Goal: Transaction & Acquisition: Subscribe to service/newsletter

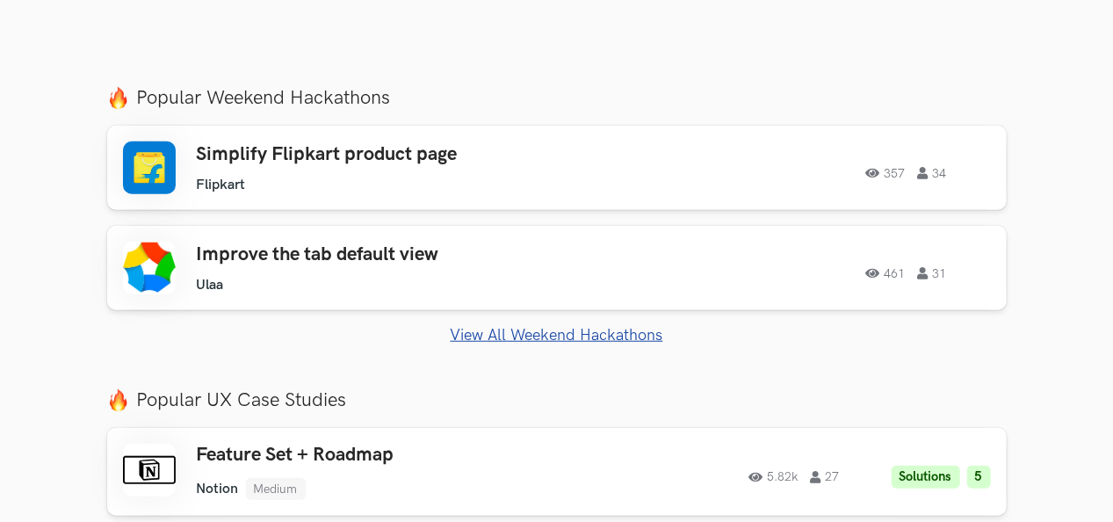
scroll to position [609, 0]
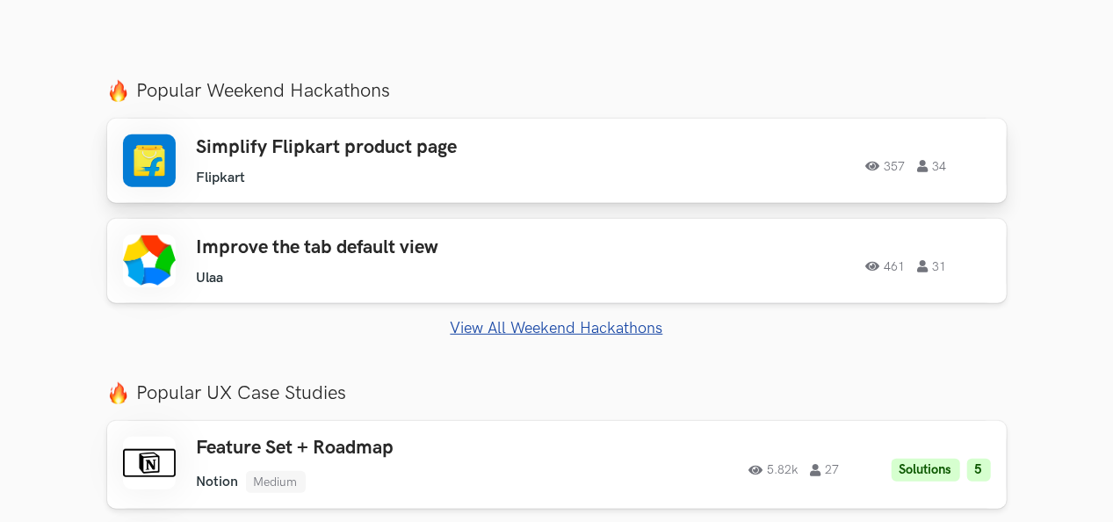
click at [425, 162] on div "Simplify Flipkart product page Flipkart Flipkart 357 34" at bounding box center [390, 161] width 386 height 50
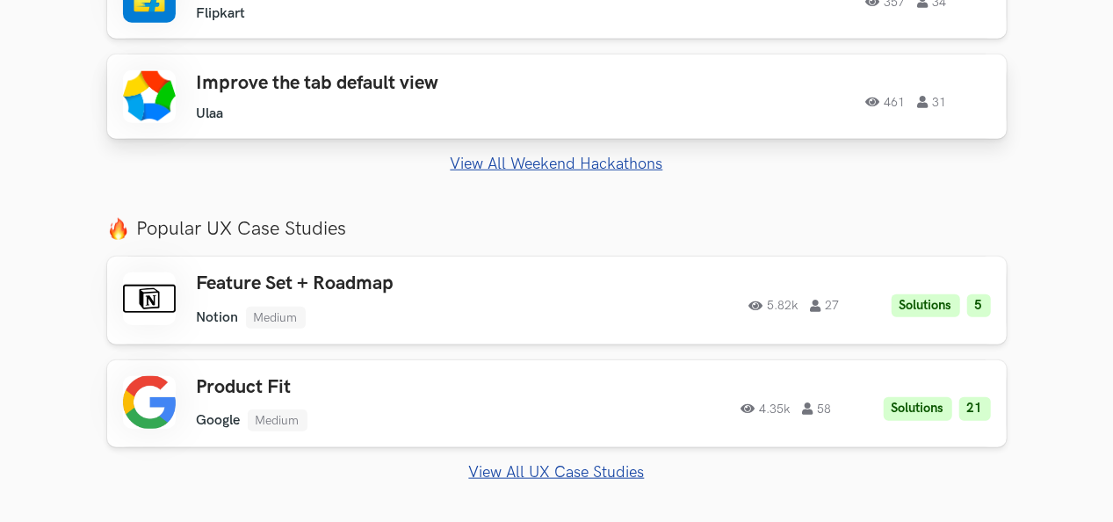
scroll to position [774, 0]
click at [618, 88] on div "461 31" at bounding box center [797, 95] width 386 height 23
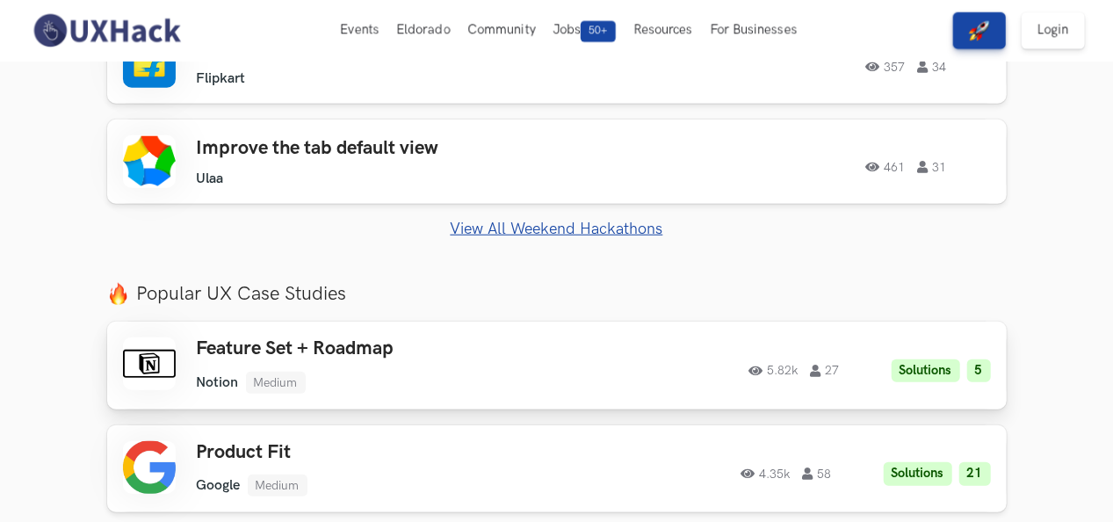
scroll to position [707, 0]
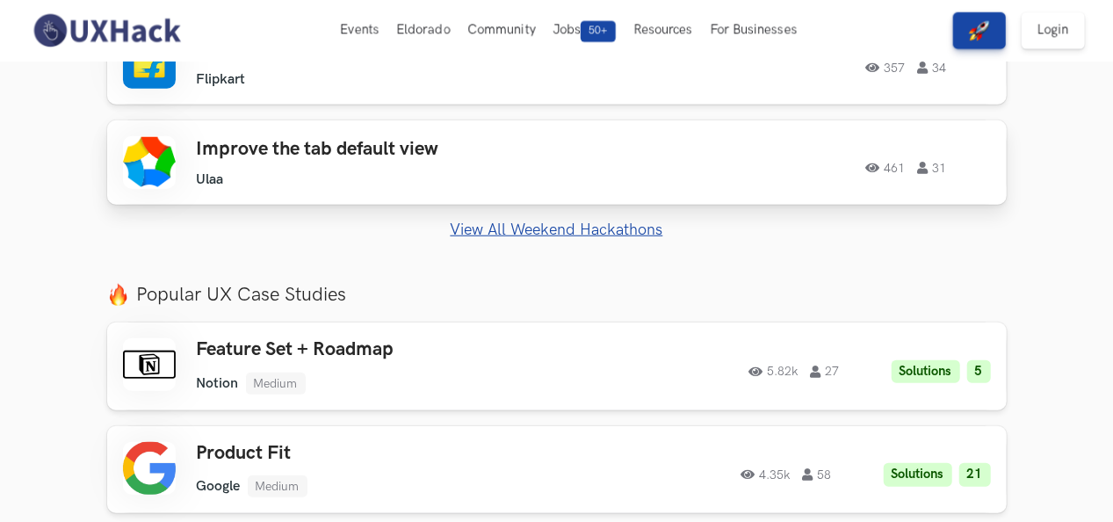
click at [741, 160] on div "461 31" at bounding box center [807, 162] width 365 height 23
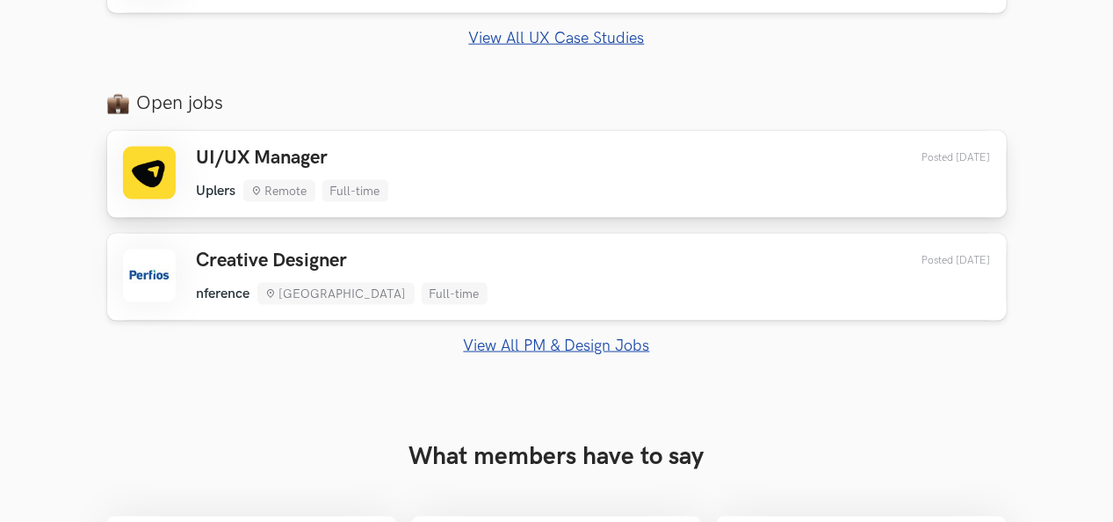
scroll to position [1169, 0]
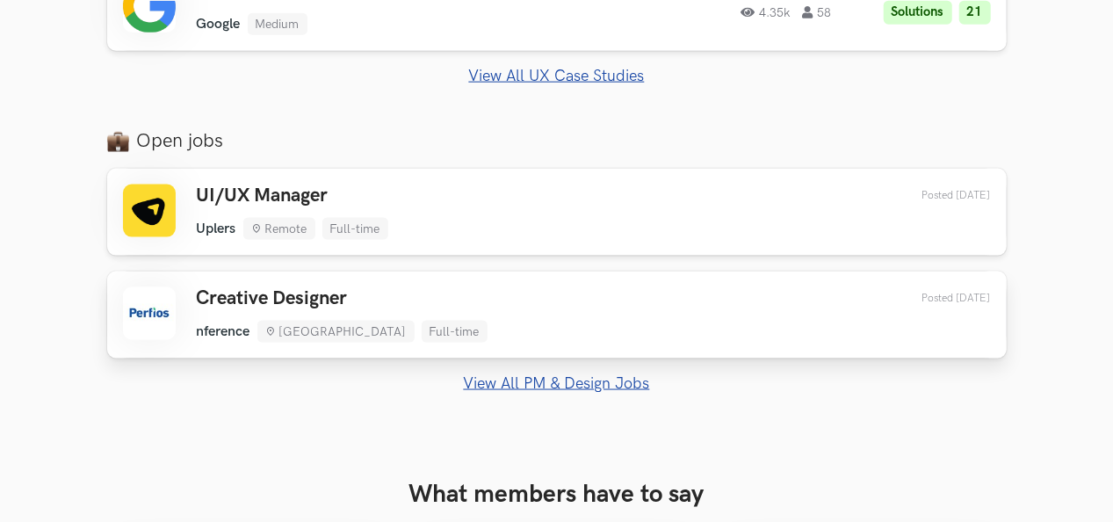
click at [665, 329] on div "Creative Designer nference Bengaluru Full-time nference Bengaluru Full-time 1 d…" at bounding box center [557, 314] width 868 height 55
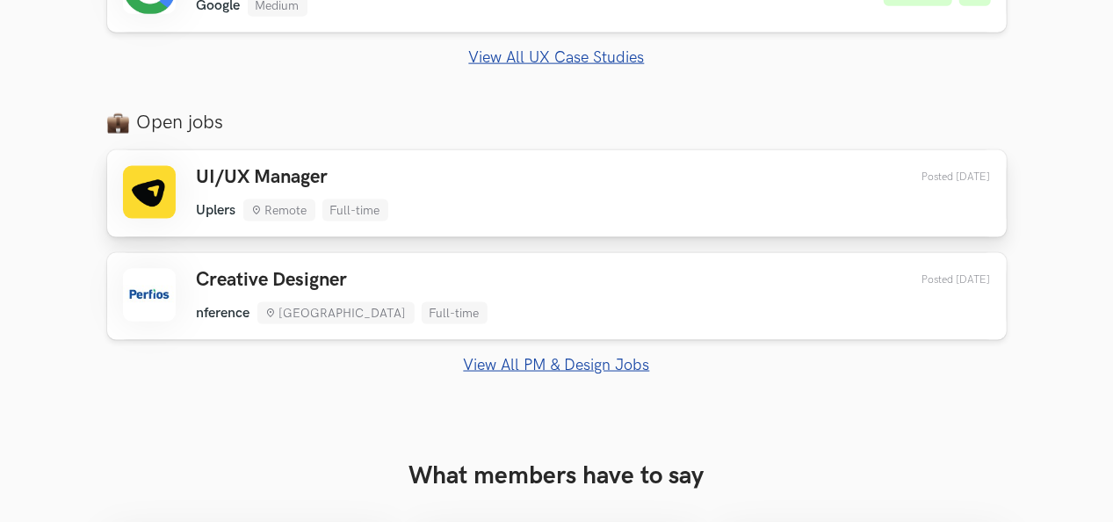
scroll to position [1192, 0]
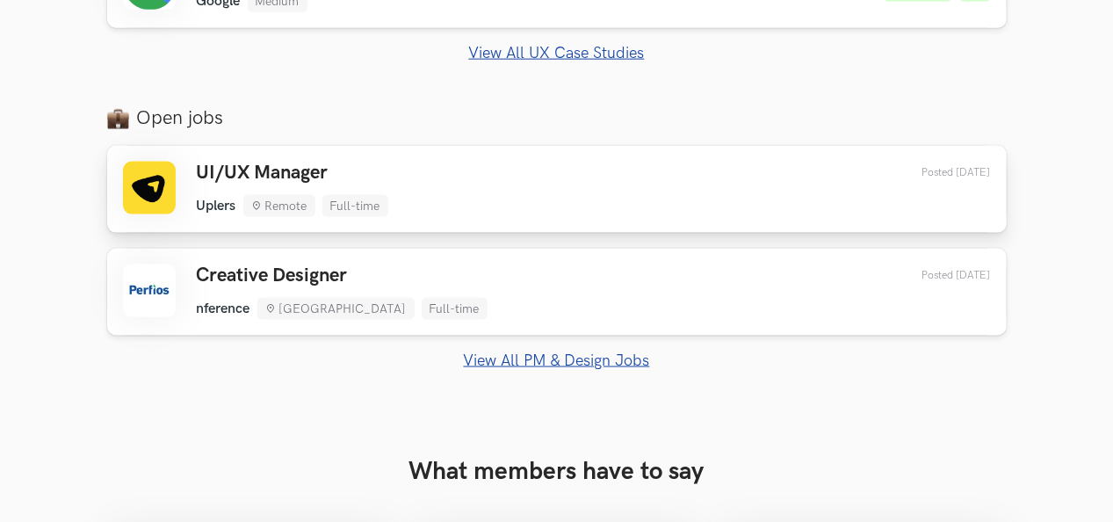
click at [720, 184] on div "UI/UX Manager Uplers Remote Full-time Uplers Remote Full-time 1 day ago Posted …" at bounding box center [557, 189] width 868 height 55
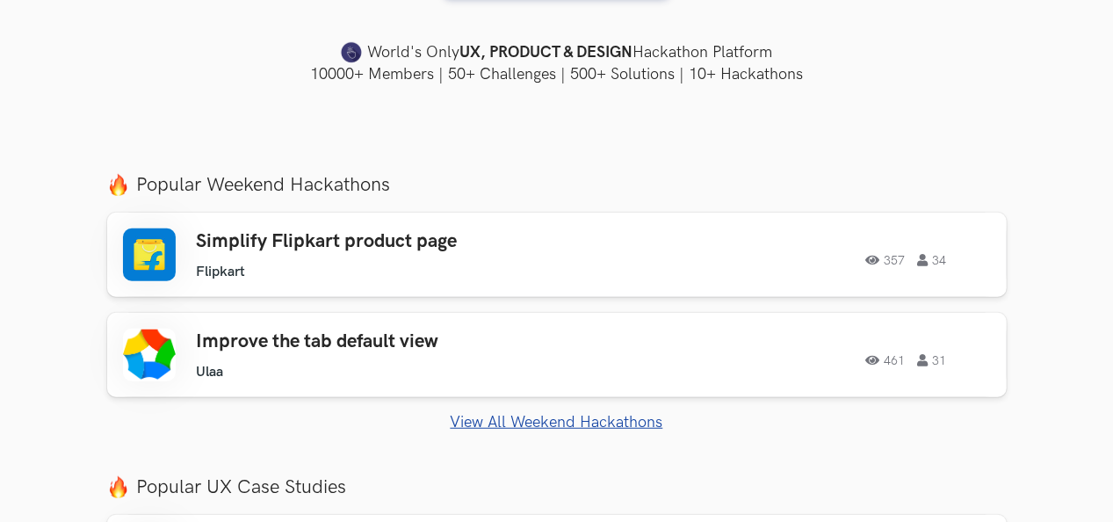
scroll to position [630, 0]
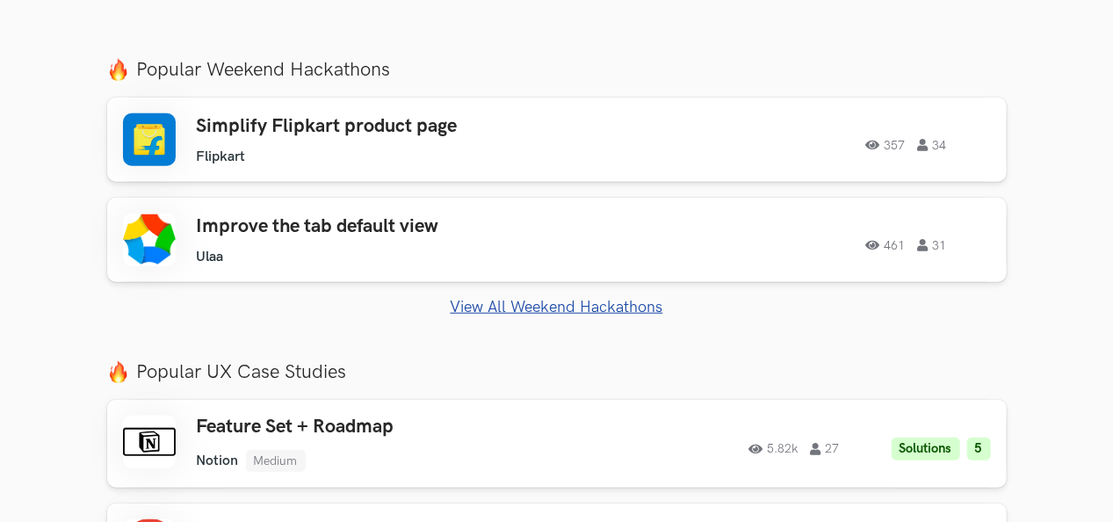
click at [634, 311] on link "View All Weekend Hackathons" at bounding box center [556, 307] width 899 height 18
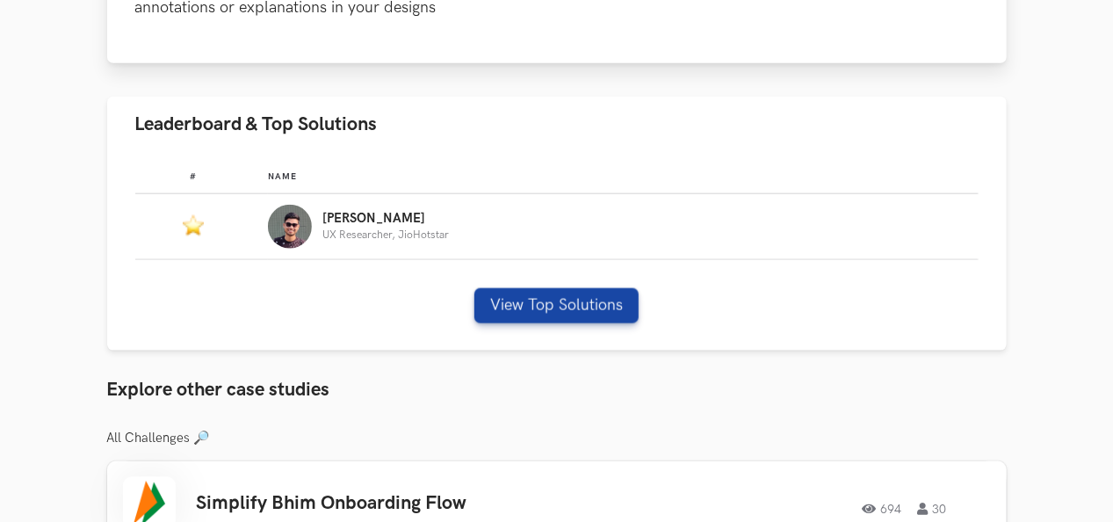
scroll to position [1089, 0]
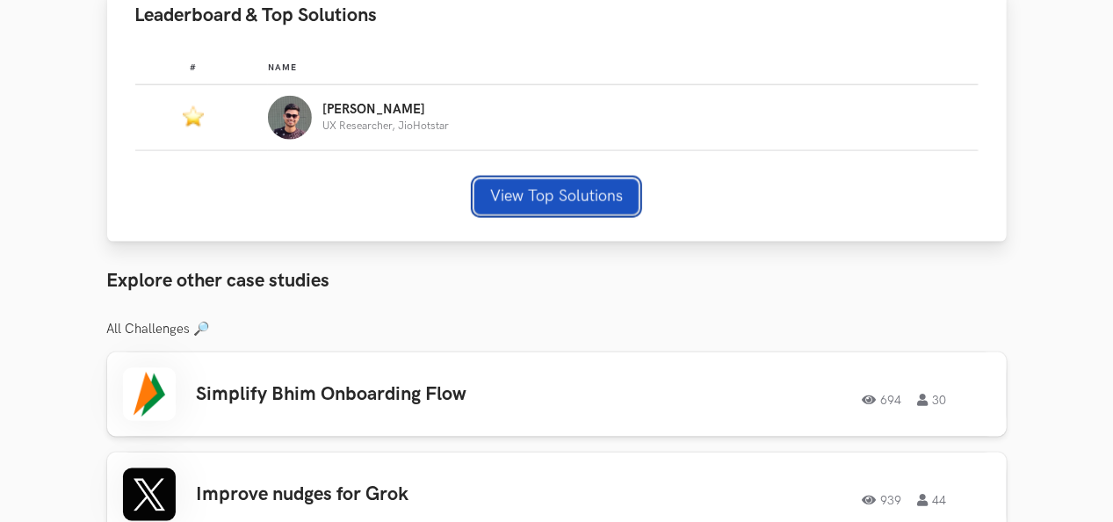
click at [557, 202] on button "View Top Solutions" at bounding box center [556, 196] width 164 height 35
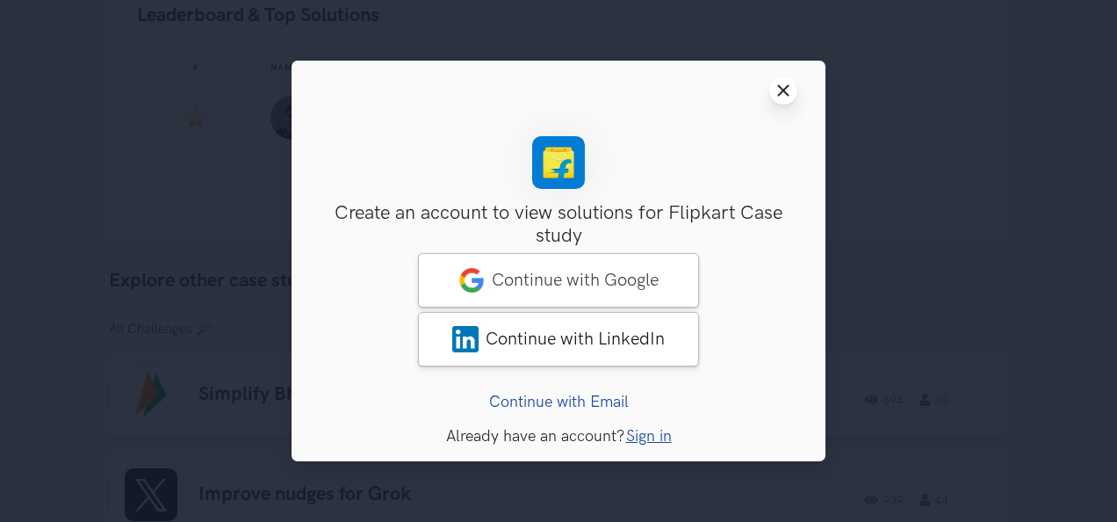
click at [786, 97] on button "Close modal window" at bounding box center [783, 90] width 28 height 28
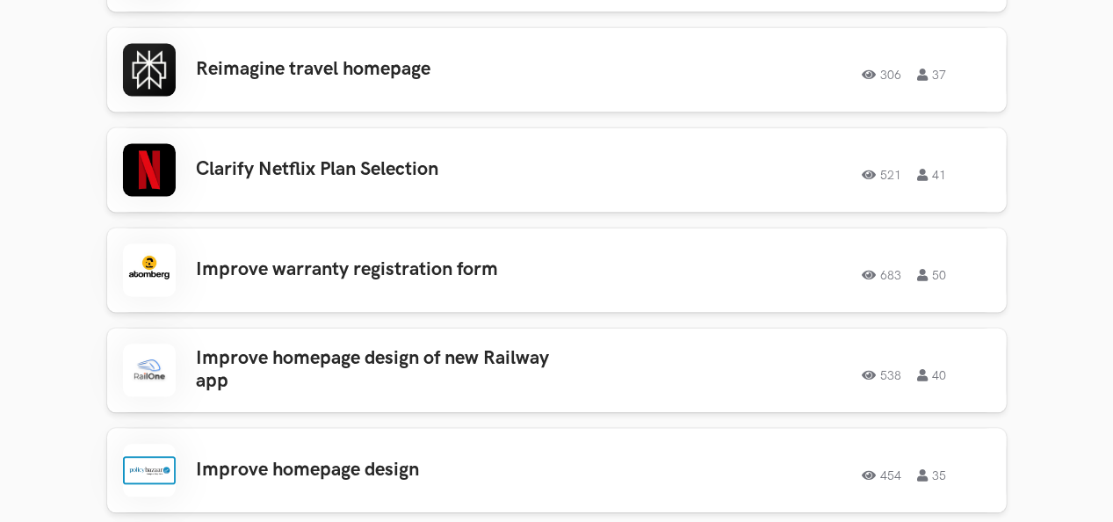
scroll to position [1737, 0]
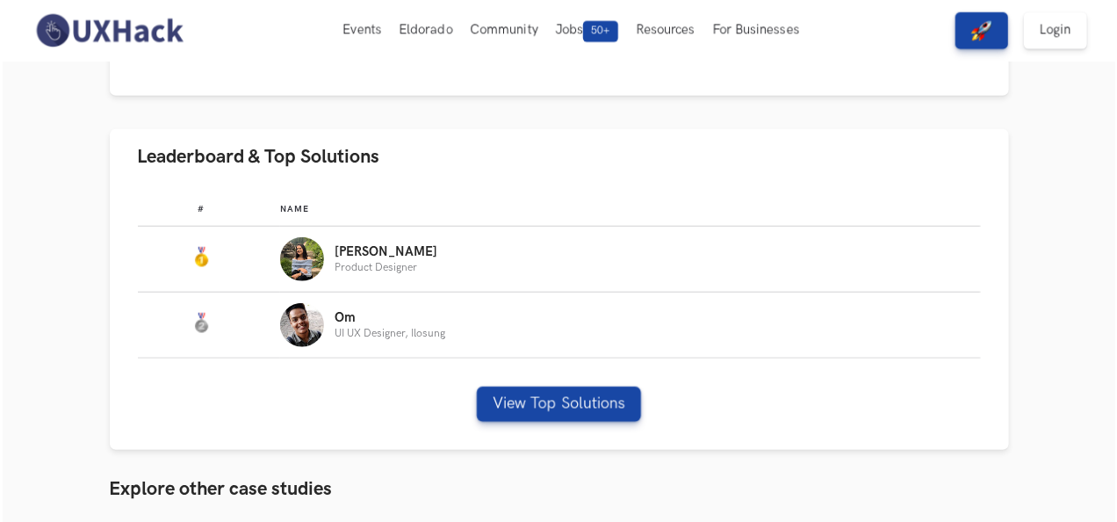
scroll to position [673, 0]
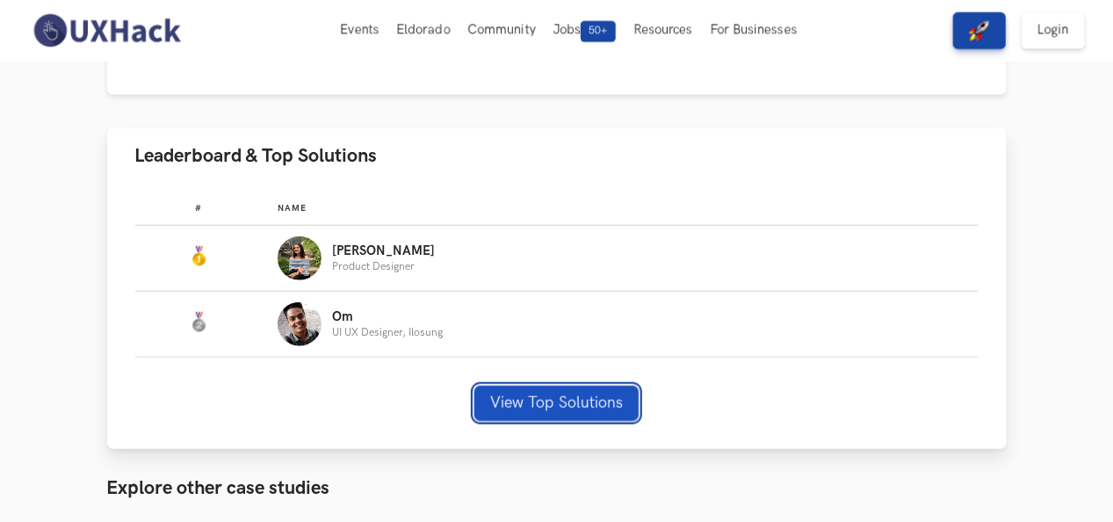
click at [527, 400] on button "View Top Solutions" at bounding box center [556, 403] width 164 height 35
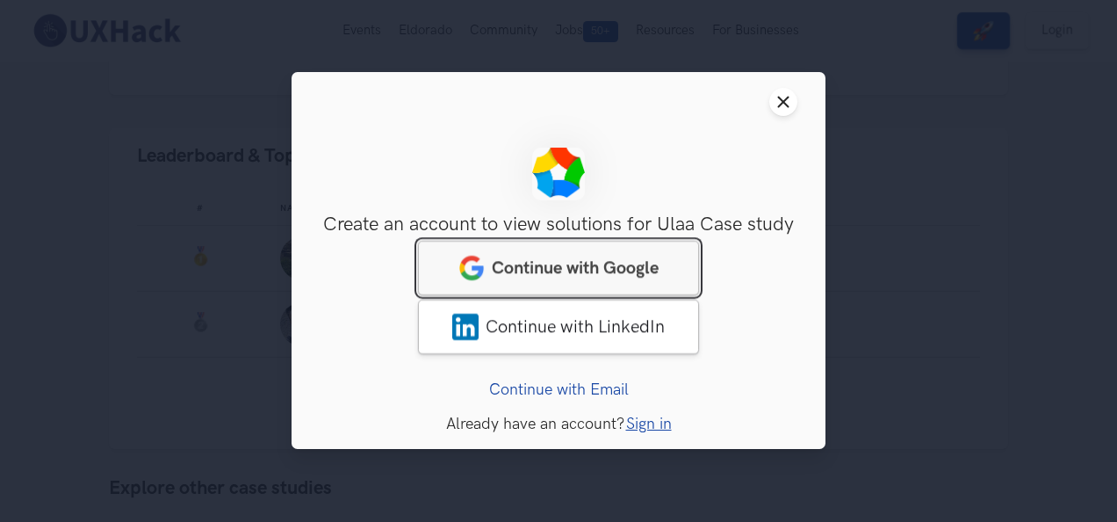
click at [596, 253] on link "Continue with Google" at bounding box center [558, 269] width 281 height 54
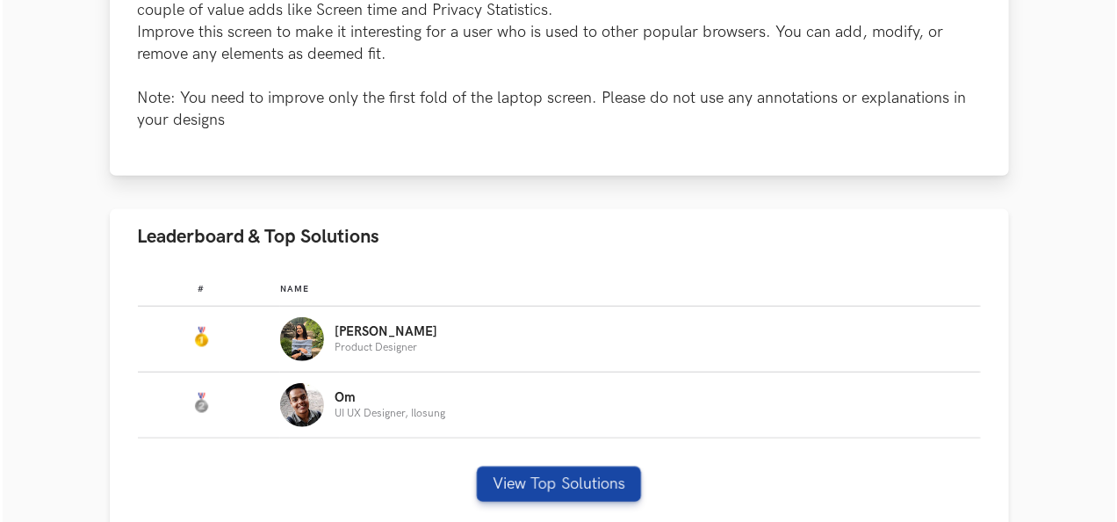
scroll to position [617, 0]
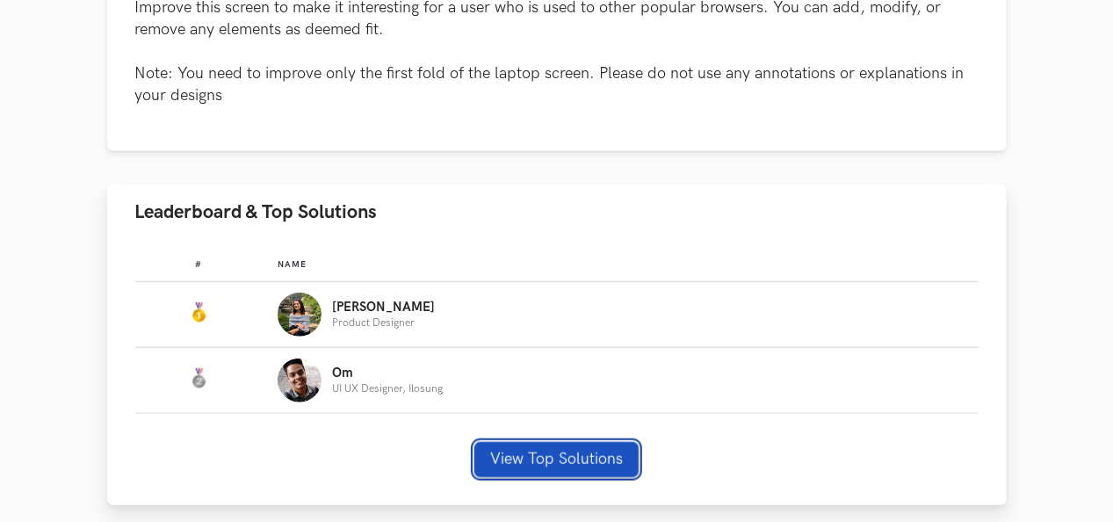
click at [525, 458] on button "View Top Solutions" at bounding box center [556, 459] width 164 height 35
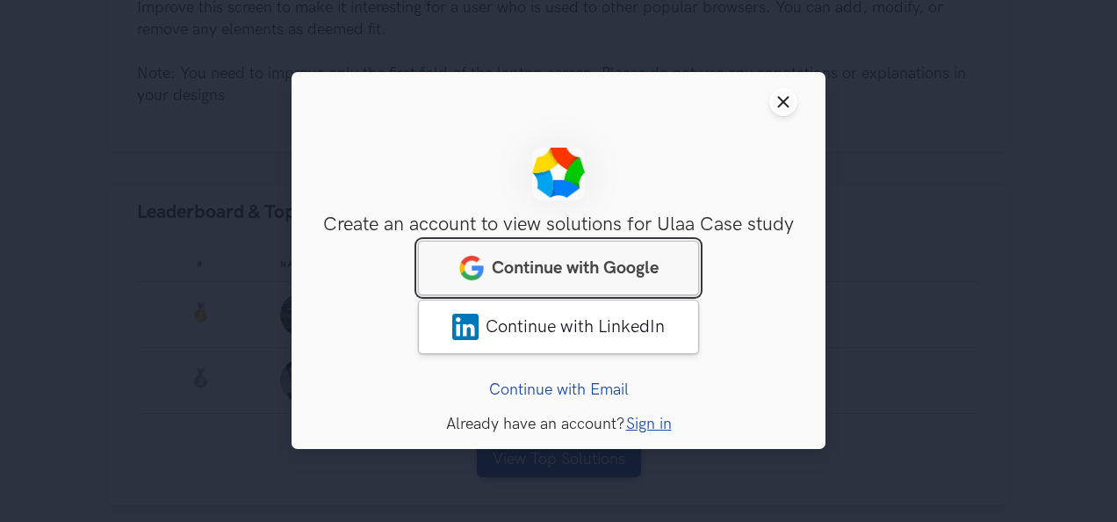
click at [631, 242] on div "Continue with Google Continue with LinkedIn" at bounding box center [559, 301] width 478 height 118
click at [667, 271] on link "Continue with Google" at bounding box center [558, 269] width 281 height 54
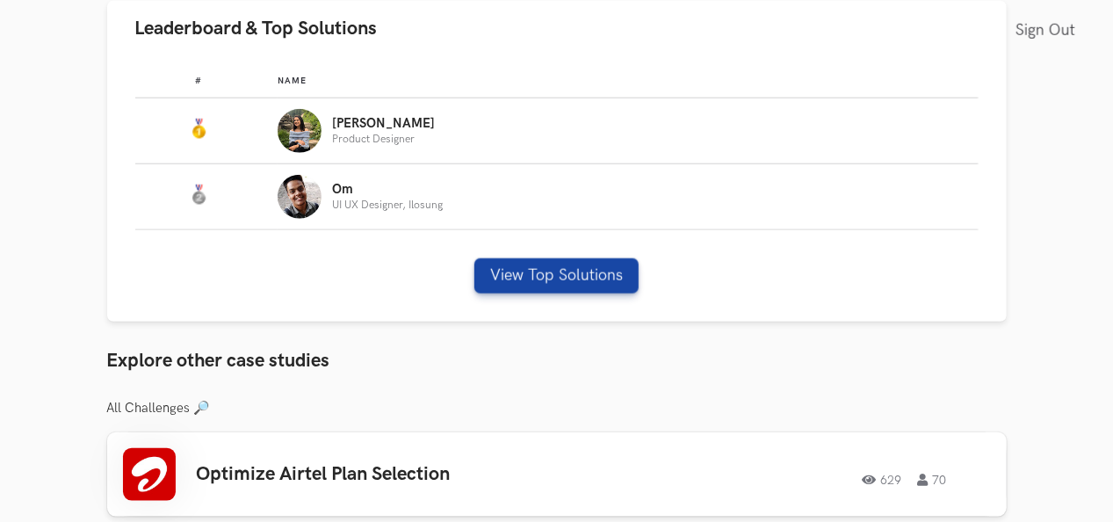
scroll to position [810, 0]
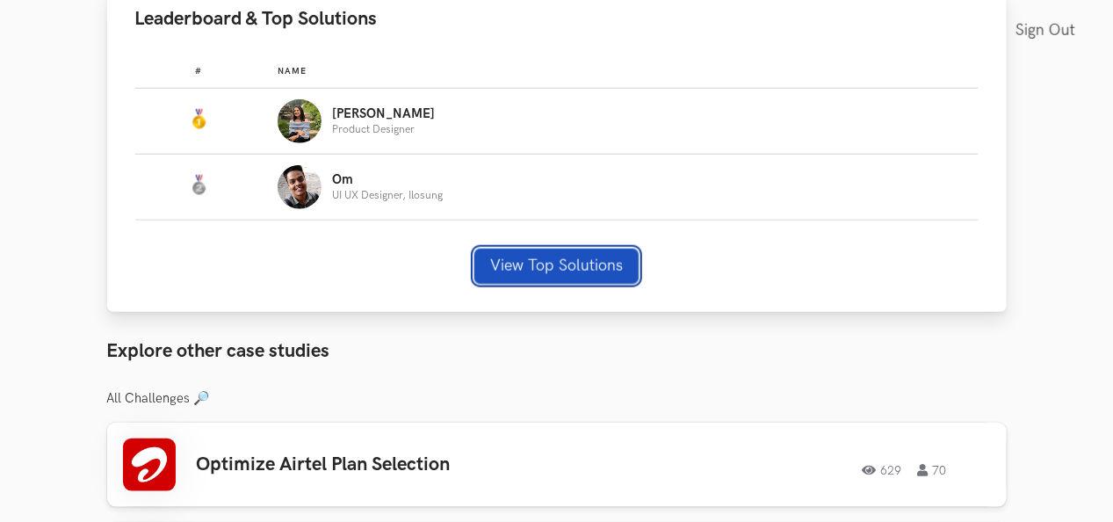
click at [597, 253] on button "View Top Solutions" at bounding box center [556, 266] width 164 height 35
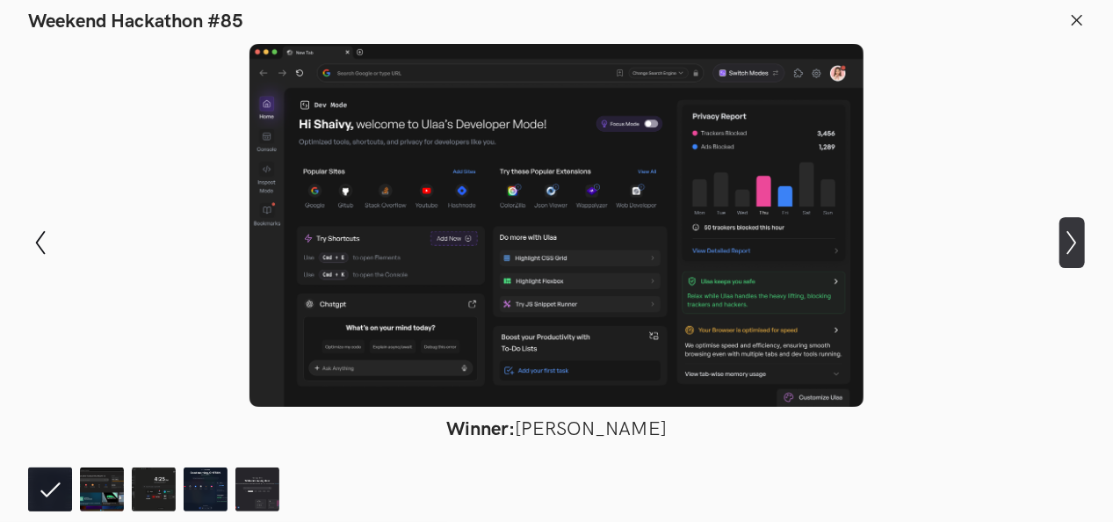
click at [1071, 252] on icon "Show next slide" at bounding box center [1071, 242] width 25 height 25
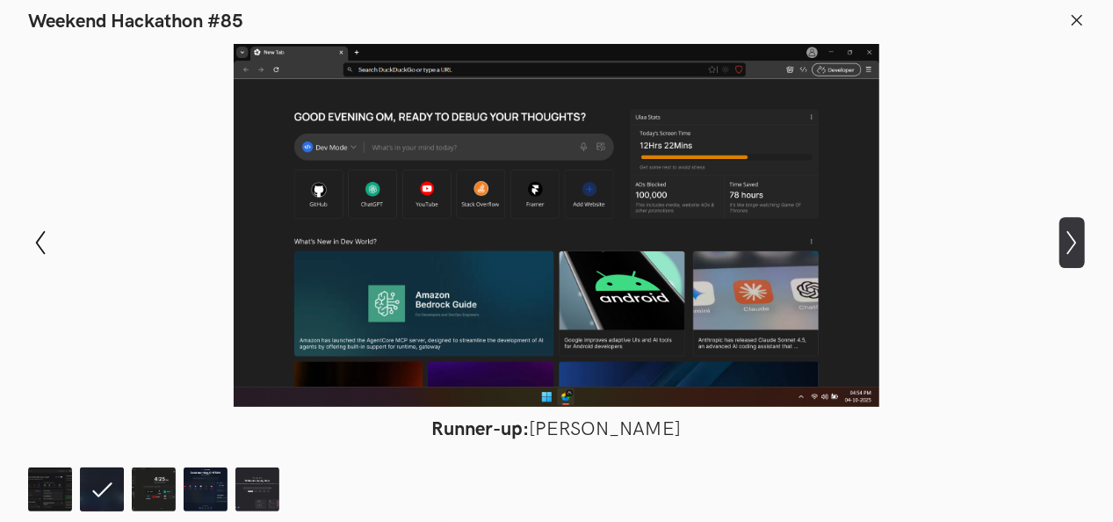
click at [1071, 252] on icon "Show next slide" at bounding box center [1071, 242] width 25 height 25
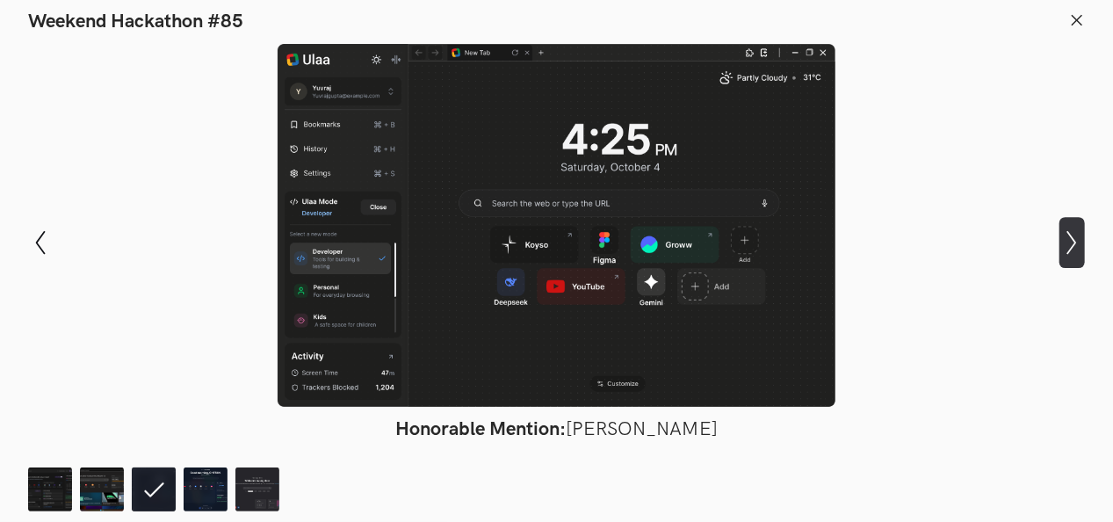
click at [1071, 252] on icon "Show next slide" at bounding box center [1071, 242] width 25 height 25
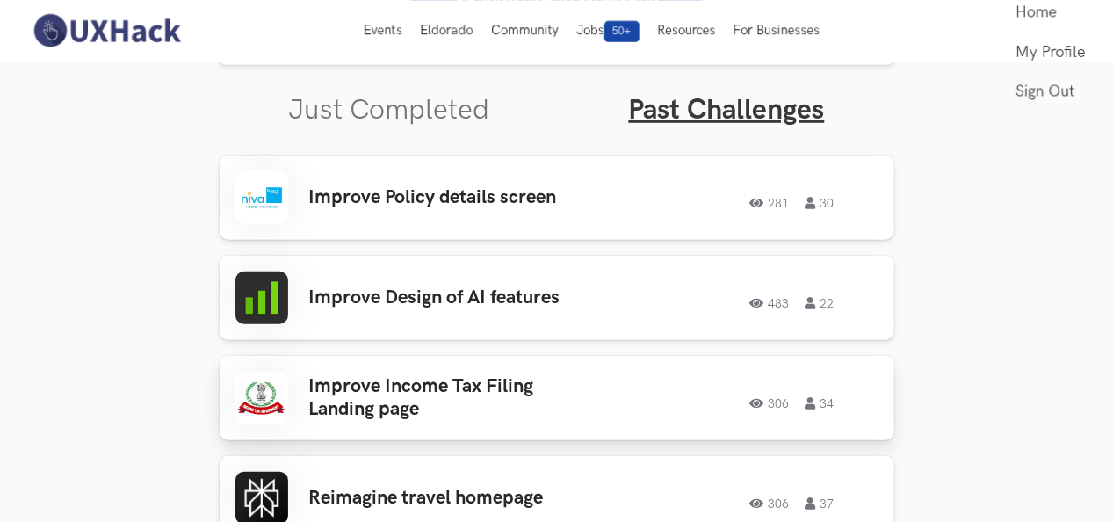
scroll to position [548, 0]
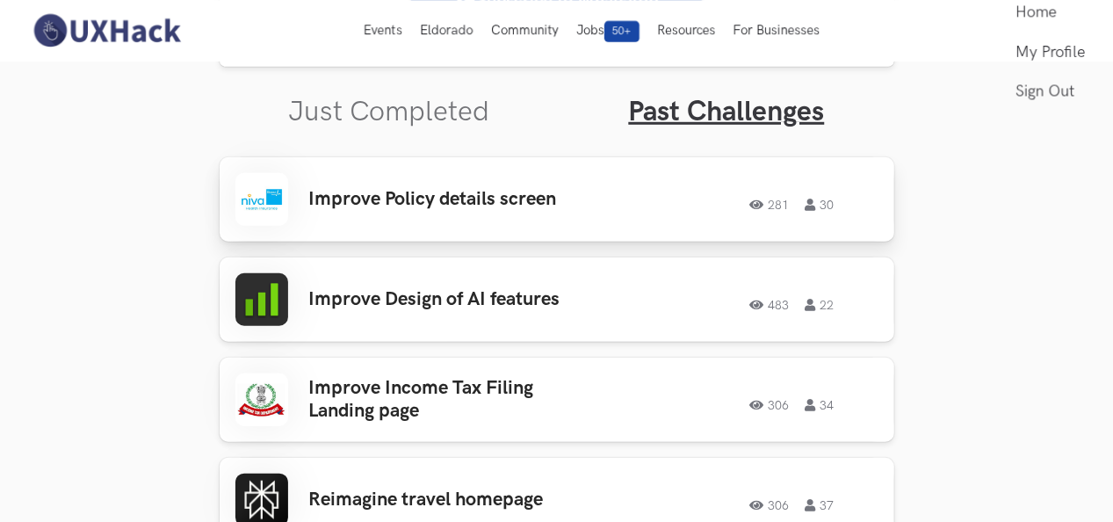
click at [604, 227] on link "Improve Policy details screen 281 30 281 30" at bounding box center [557, 199] width 675 height 84
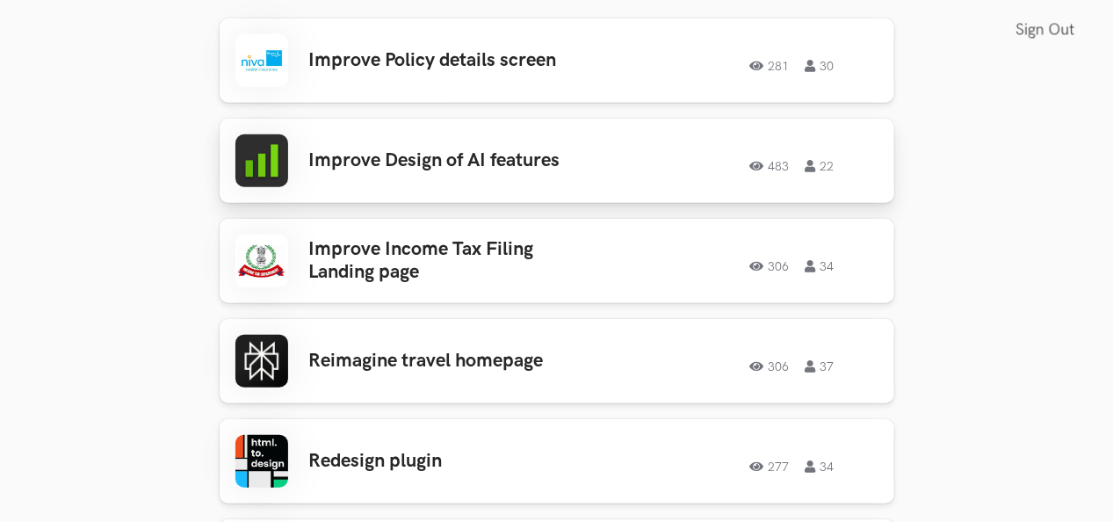
scroll to position [694, 0]
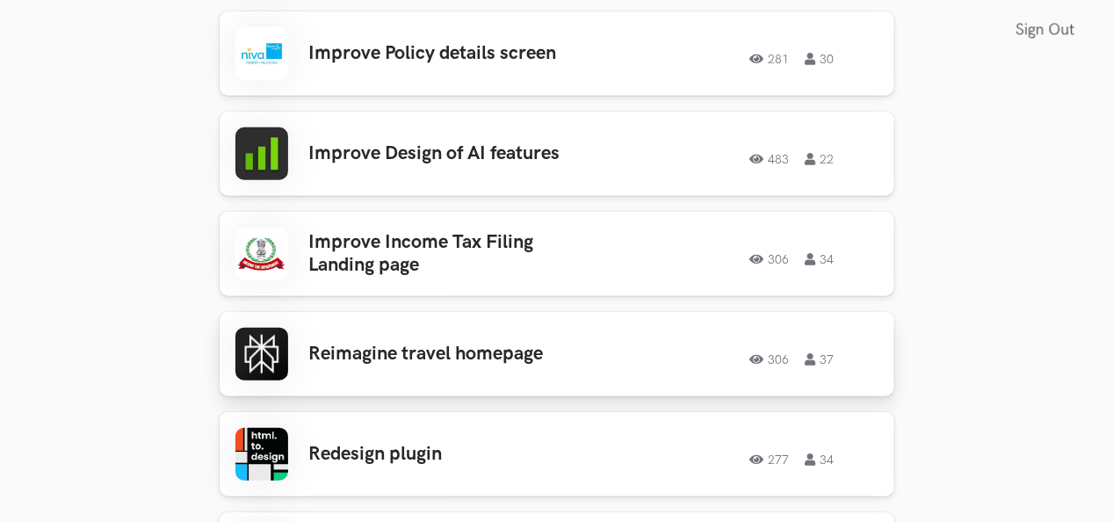
click at [648, 351] on div "306 37" at bounding box center [751, 354] width 253 height 23
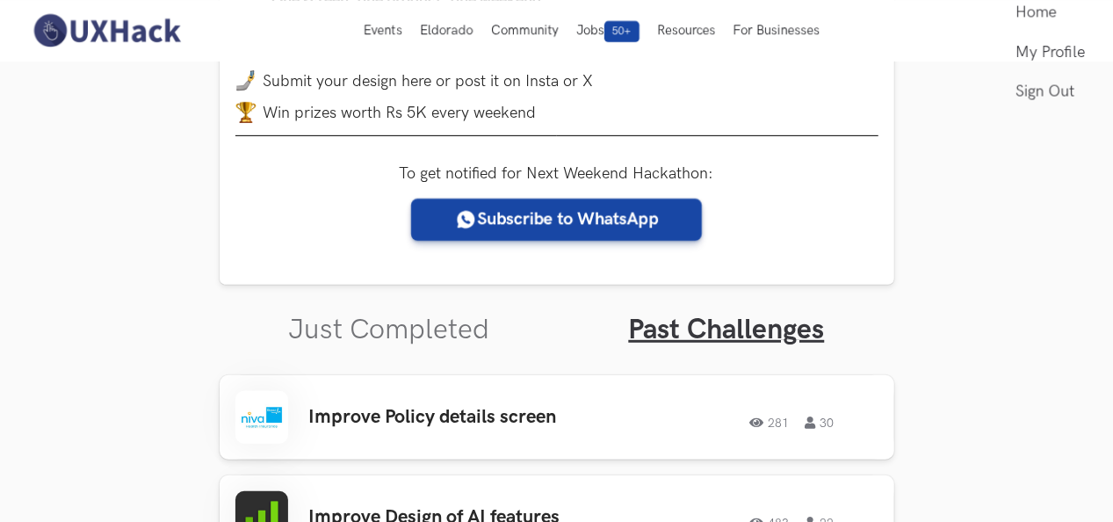
scroll to position [0, 0]
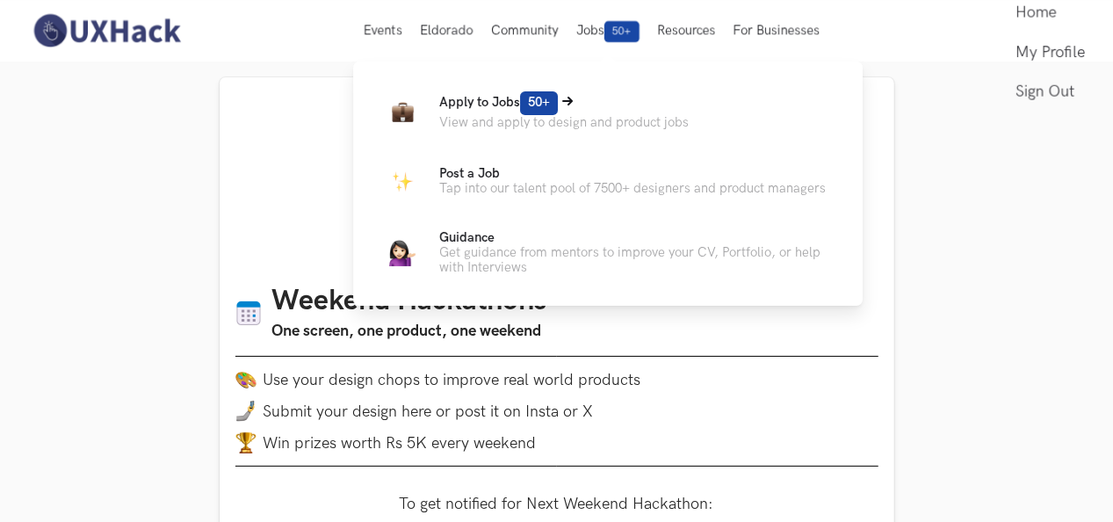
click at [603, 119] on p "View and apply to design and product jobs" at bounding box center [563, 122] width 249 height 15
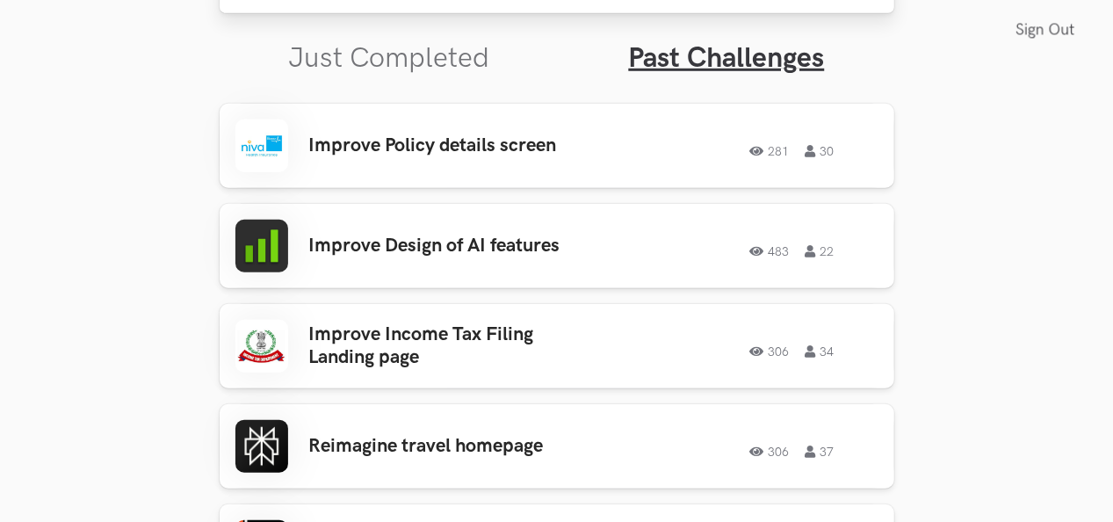
scroll to position [605, 0]
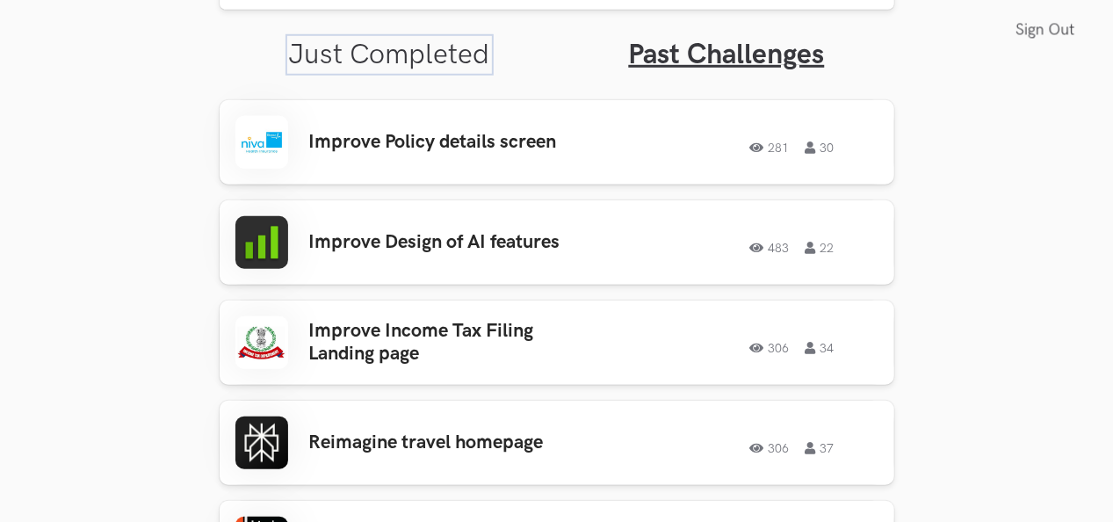
click at [461, 56] on link "Just Completed" at bounding box center [389, 55] width 201 height 34
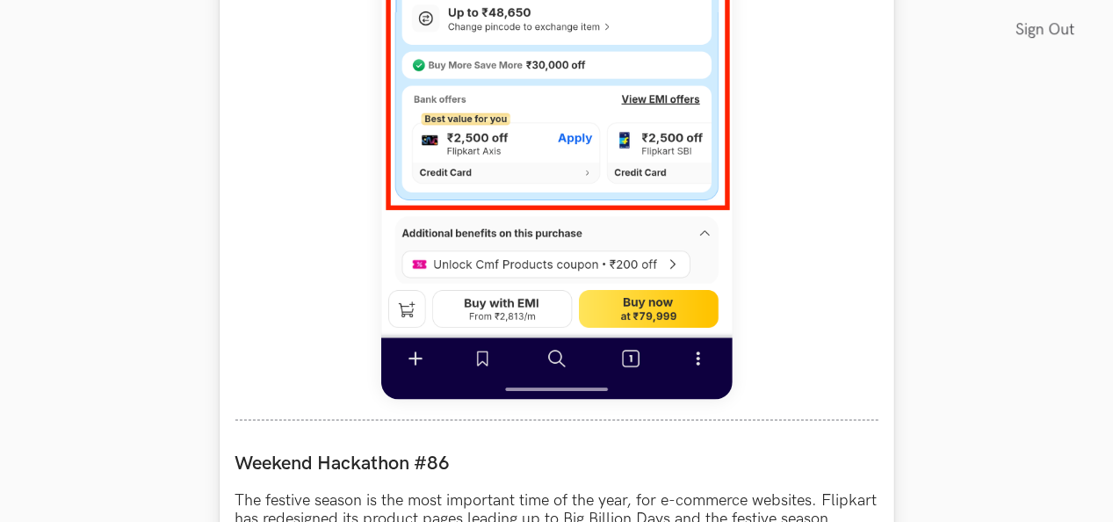
scroll to position [1434, 0]
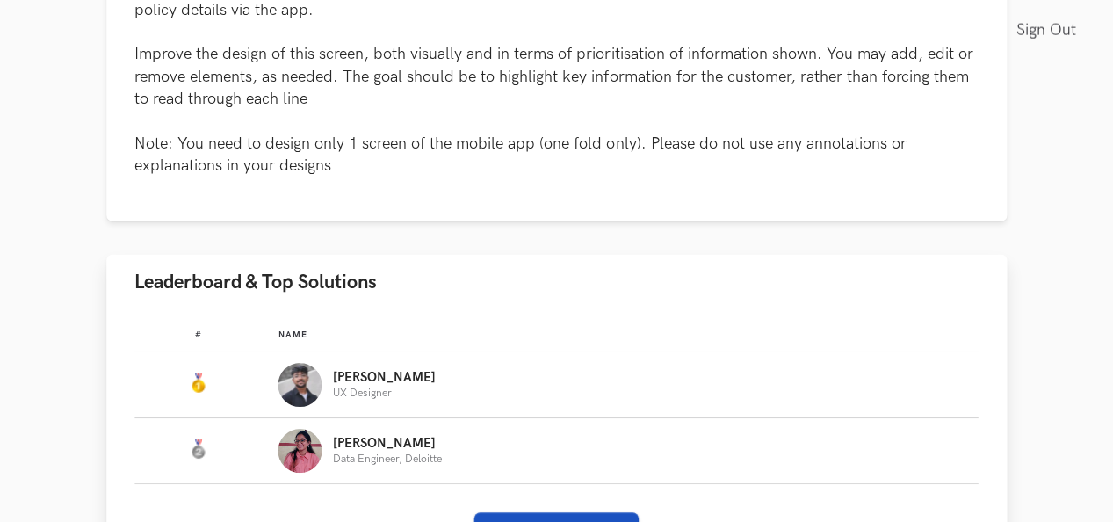
scroll to position [845, 0]
click at [578, 511] on button "View Top Solutions" at bounding box center [556, 528] width 164 height 35
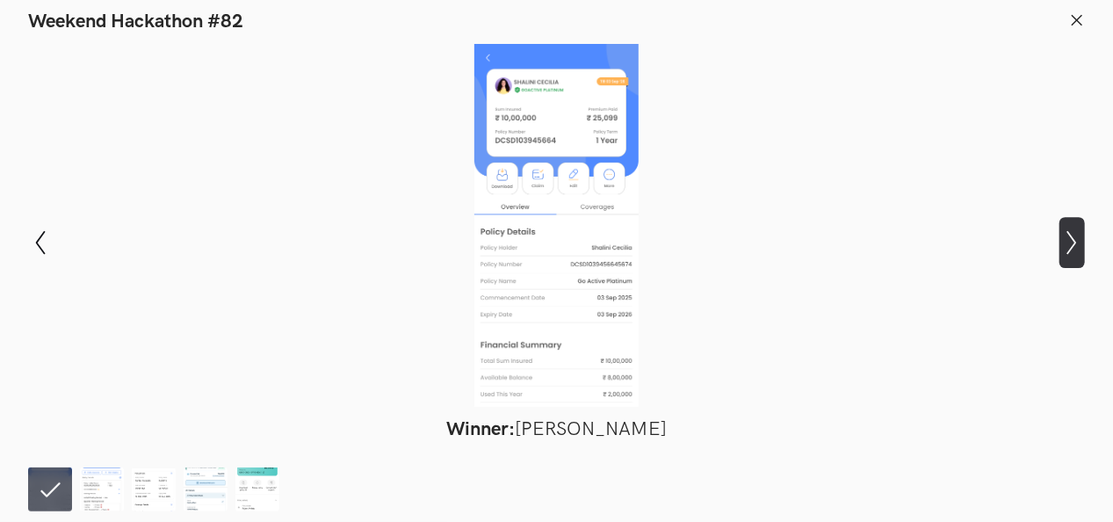
click at [1080, 244] on icon "Show next slide" at bounding box center [1071, 242] width 25 height 25
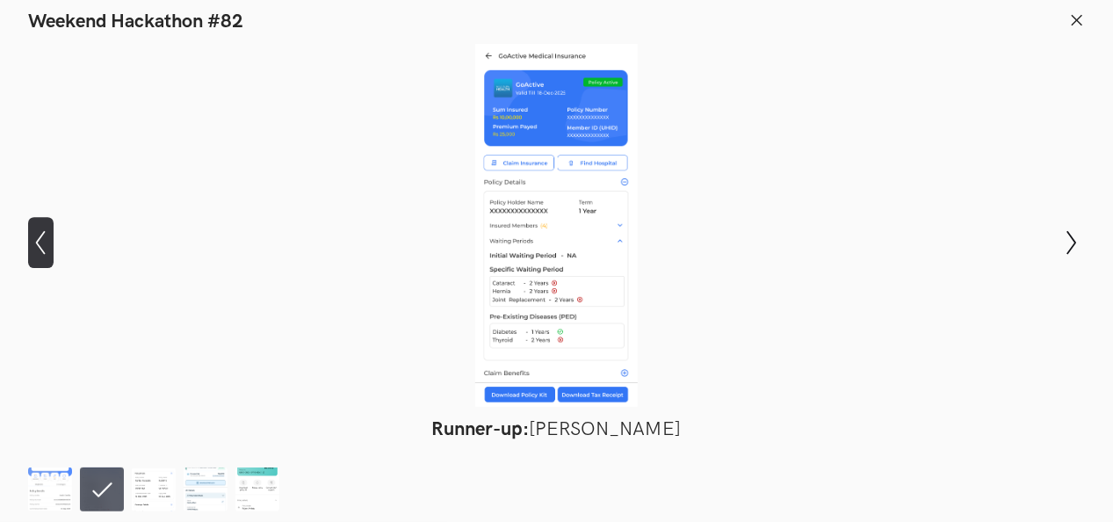
click at [30, 221] on button "Show previous slide" at bounding box center [40, 242] width 25 height 51
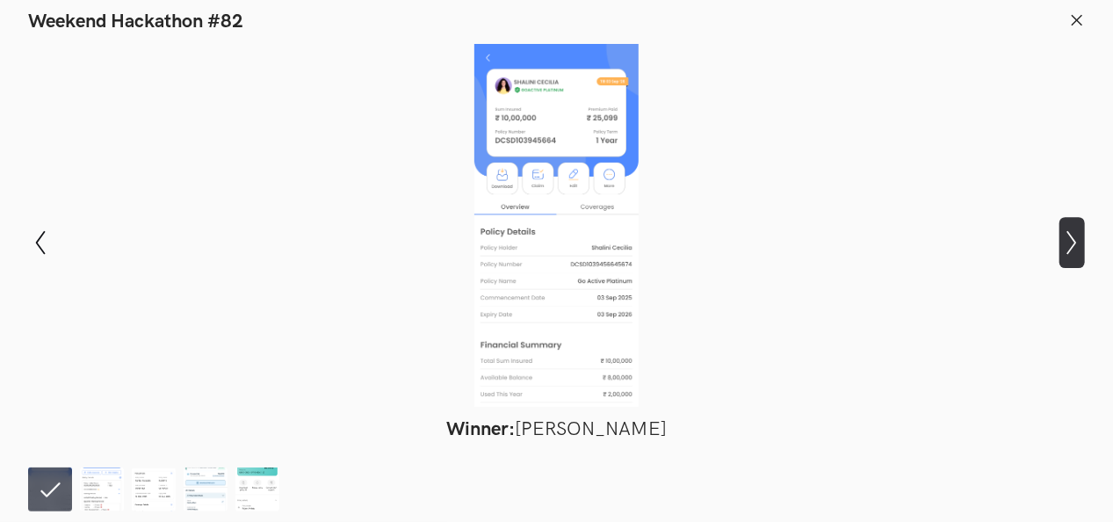
click at [1066, 230] on button "Show next slide" at bounding box center [1071, 242] width 25 height 51
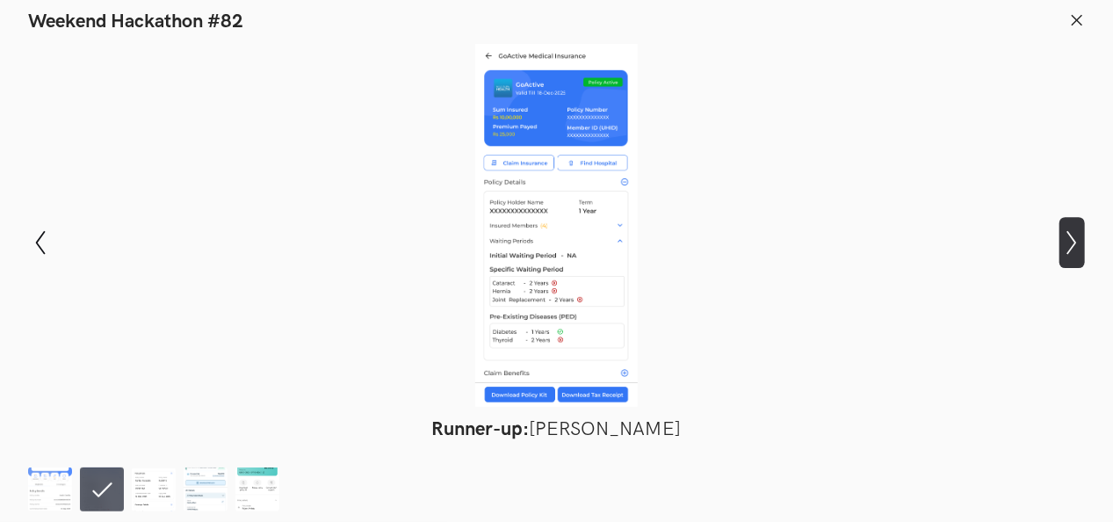
click at [1066, 230] on button "Show next slide" at bounding box center [1071, 242] width 25 height 51
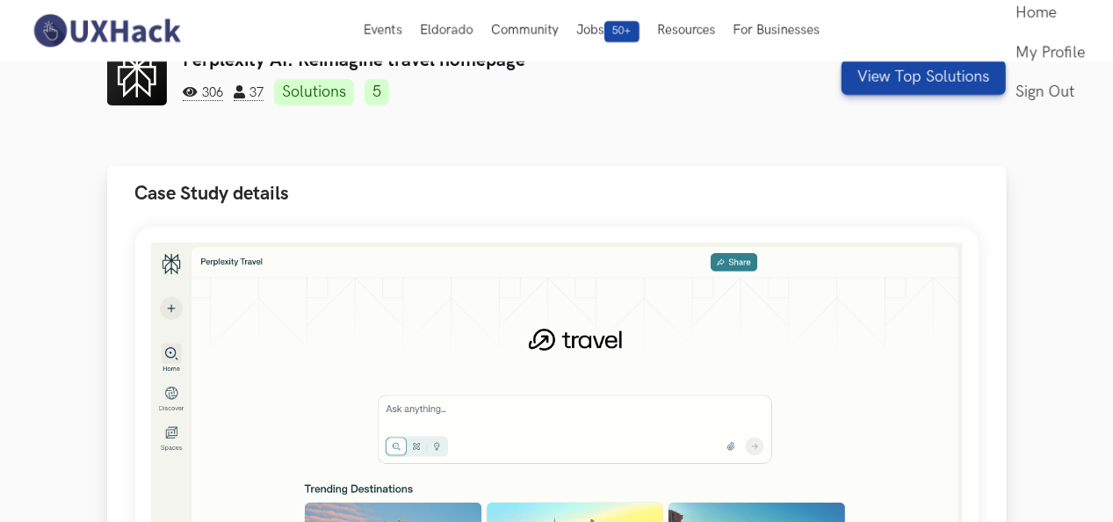
scroll to position [10, 0]
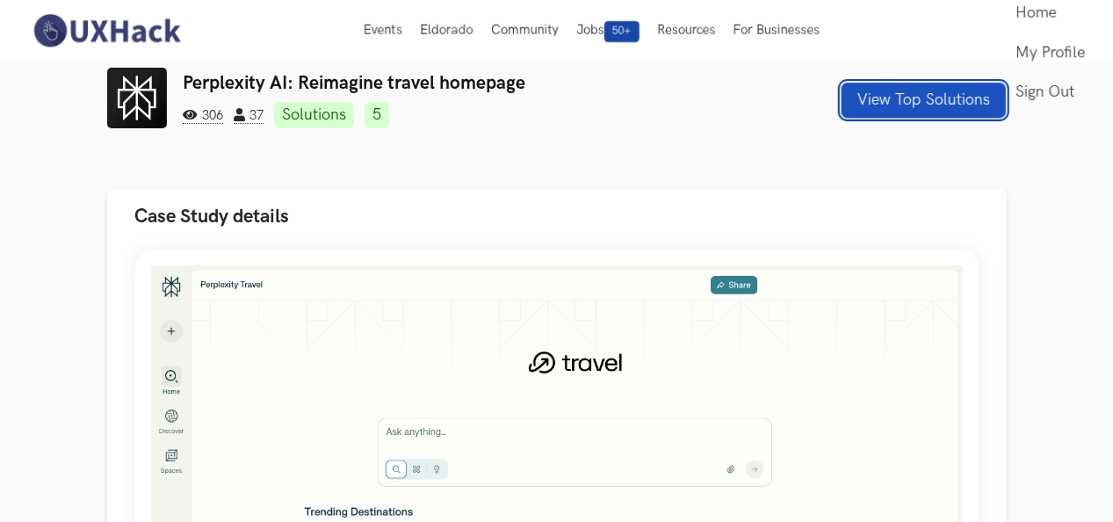
click at [915, 95] on button "View Top Solutions" at bounding box center [923, 100] width 164 height 35
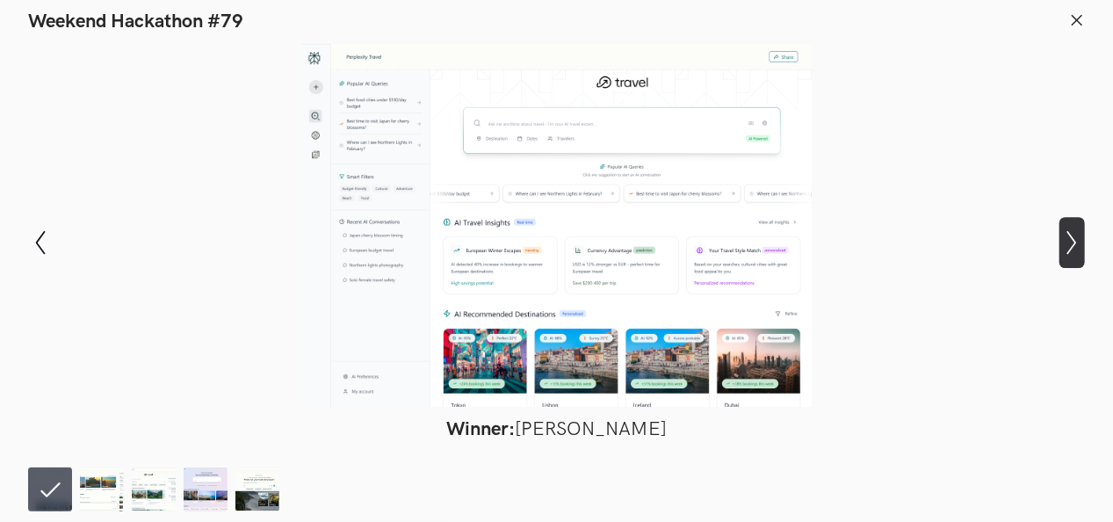
click at [1083, 244] on icon "Show next slide" at bounding box center [1071, 242] width 25 height 25
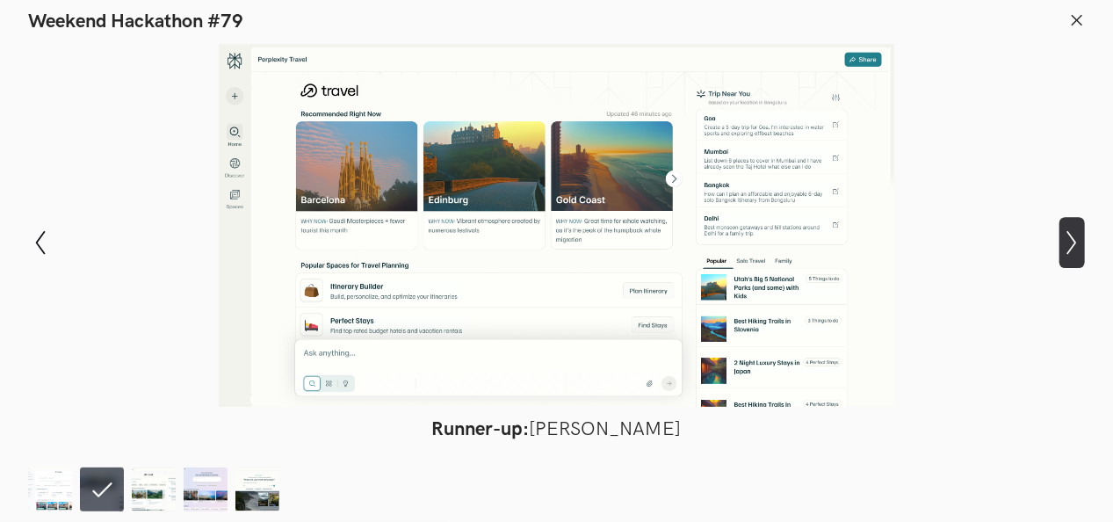
click at [1083, 244] on icon "Show next slide" at bounding box center [1071, 242] width 25 height 25
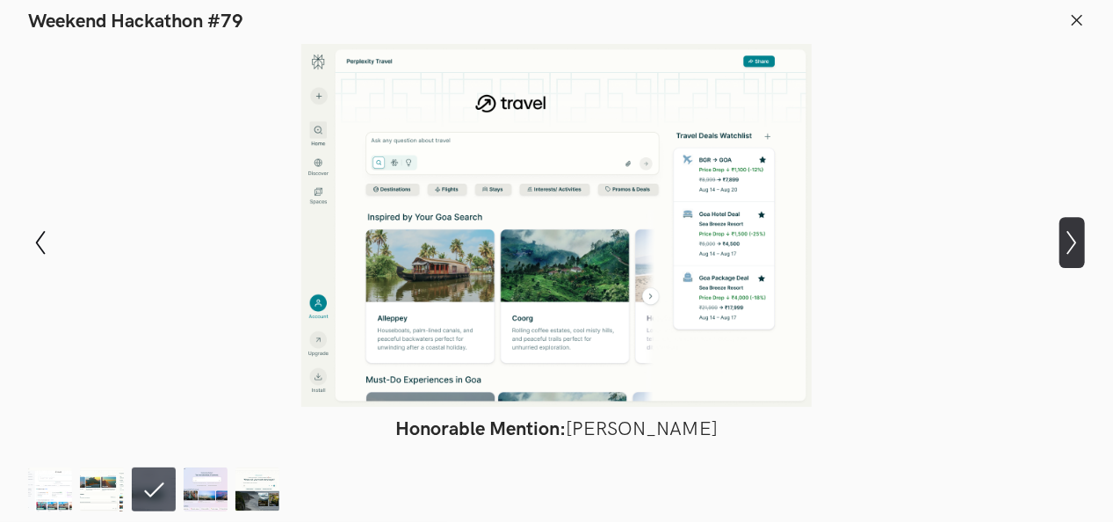
click at [1083, 244] on icon "Show next slide" at bounding box center [1071, 242] width 25 height 25
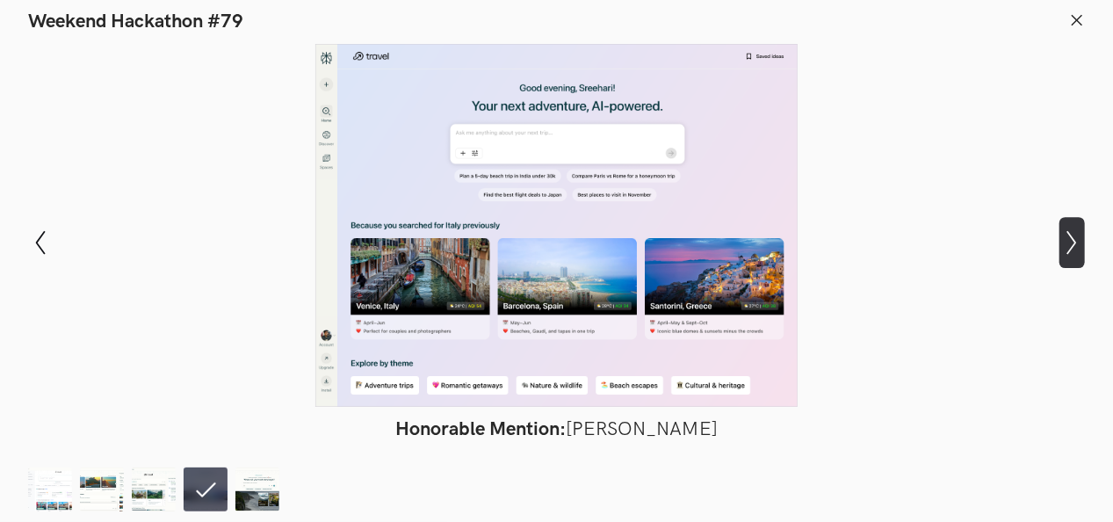
click at [1083, 244] on icon "Show next slide" at bounding box center [1071, 242] width 25 height 25
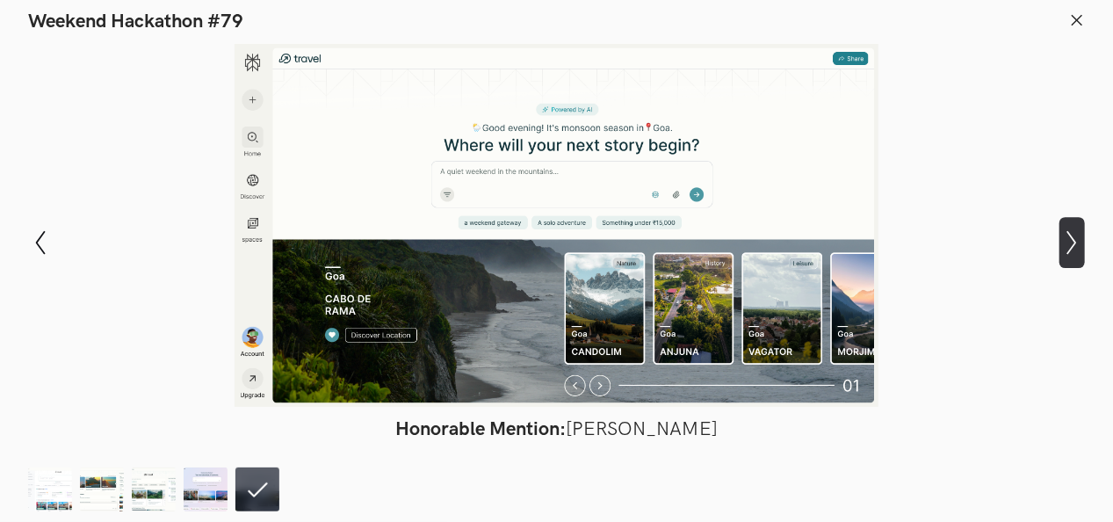
click at [1083, 244] on icon "Show next slide" at bounding box center [1071, 242] width 25 height 25
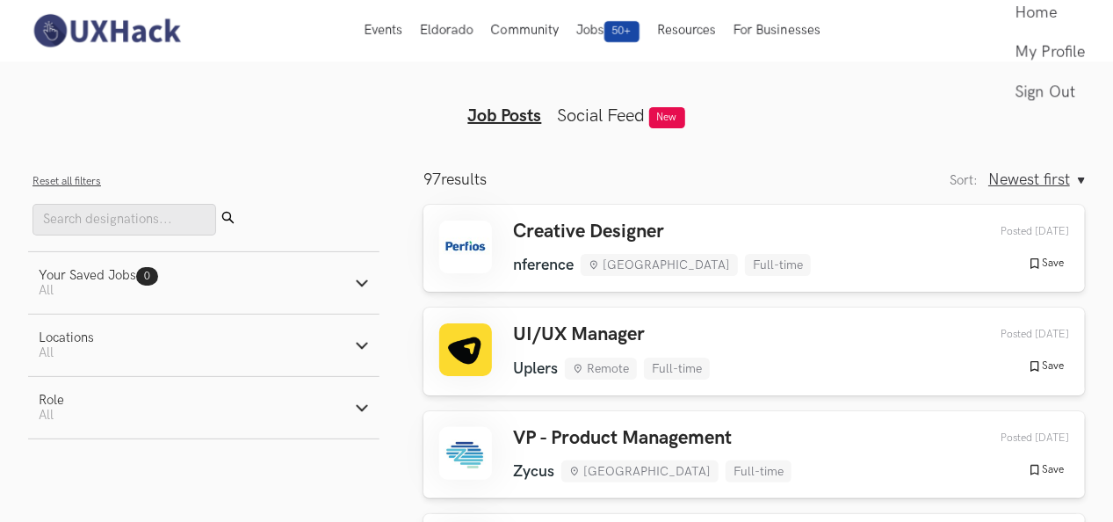
click at [348, 332] on button "Locations Active filters: All" at bounding box center [203, 344] width 351 height 61
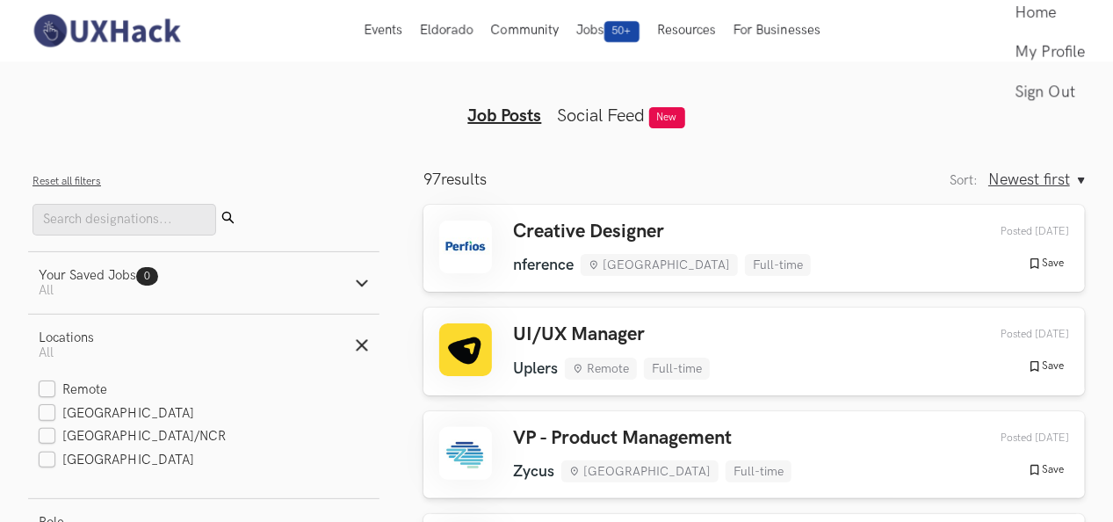
click at [348, 332] on button "Locations Active filters: All" at bounding box center [203, 344] width 351 height 61
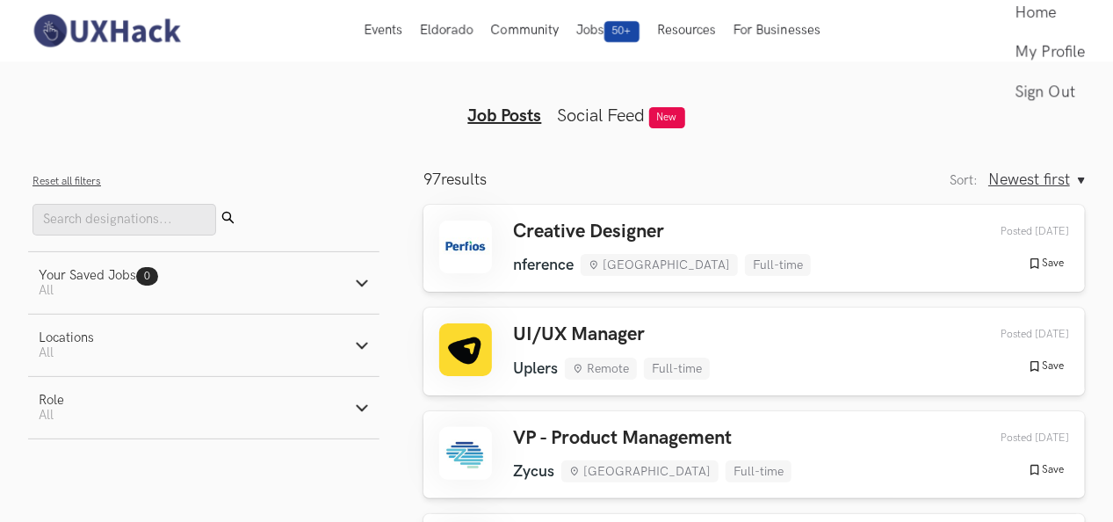
click at [348, 332] on button "Locations Active filters: All" at bounding box center [203, 344] width 351 height 61
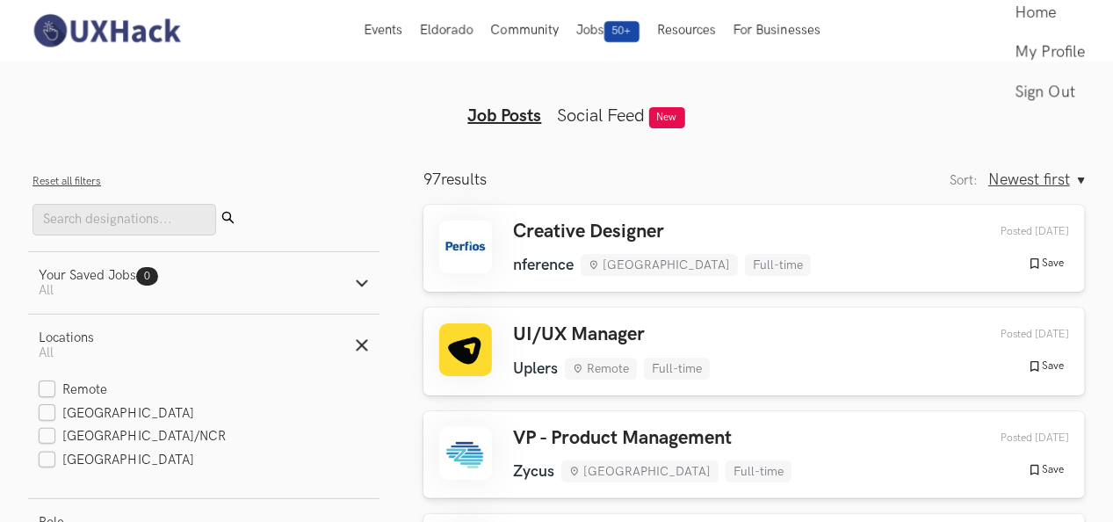
click at [302, 389] on div "Remote" at bounding box center [204, 390] width 330 height 18
click at [47, 394] on label "Remote" at bounding box center [73, 390] width 69 height 18
click at [47, 394] on input "Remote" at bounding box center [47, 390] width 17 height 17
checkbox input "true"
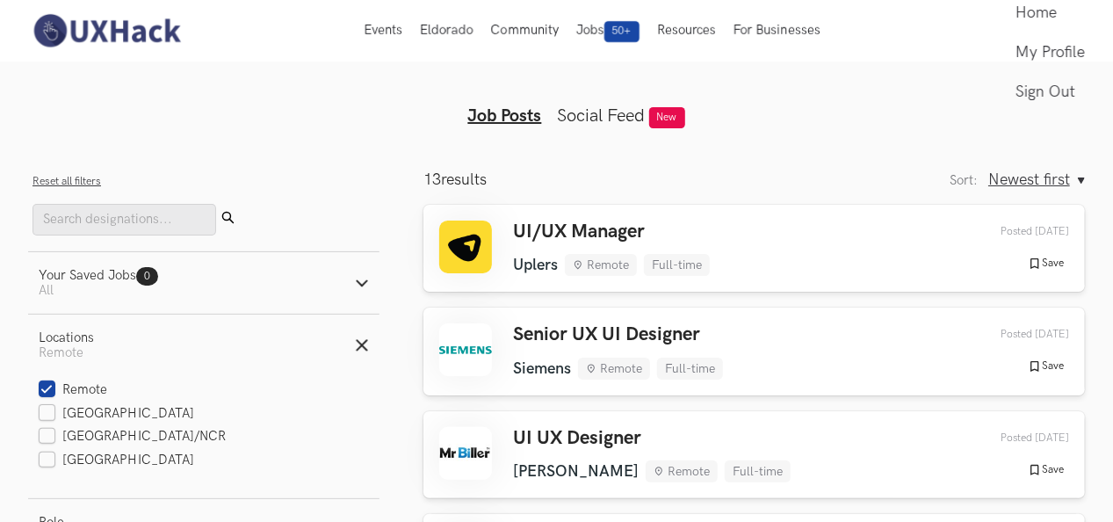
click at [359, 342] on icon "button" at bounding box center [362, 345] width 14 height 14
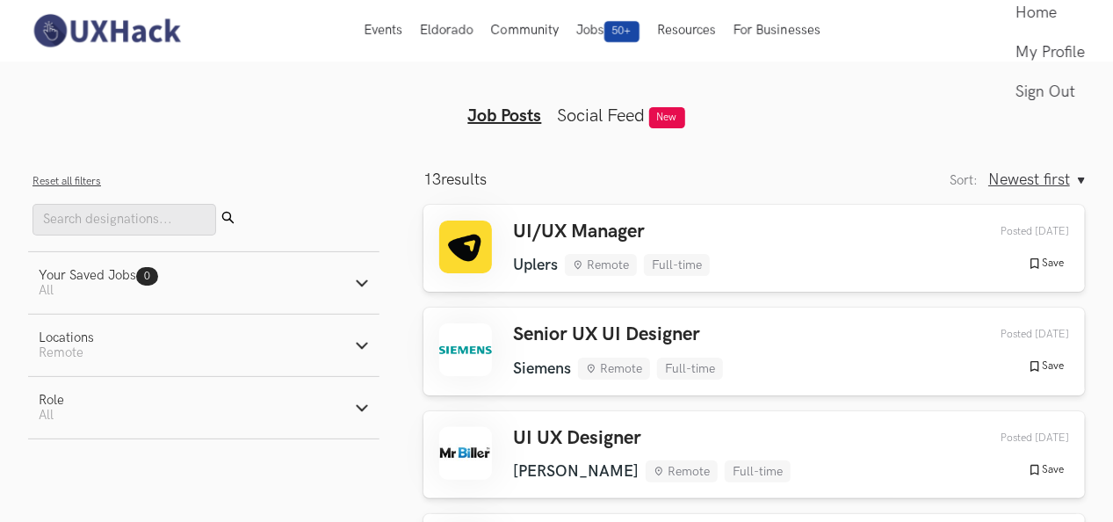
click at [367, 290] on button "Your Saved Jobs 0 Jobs Active filters: All" at bounding box center [203, 282] width 351 height 61
click at [364, 404] on icon "button" at bounding box center [362, 408] width 14 height 14
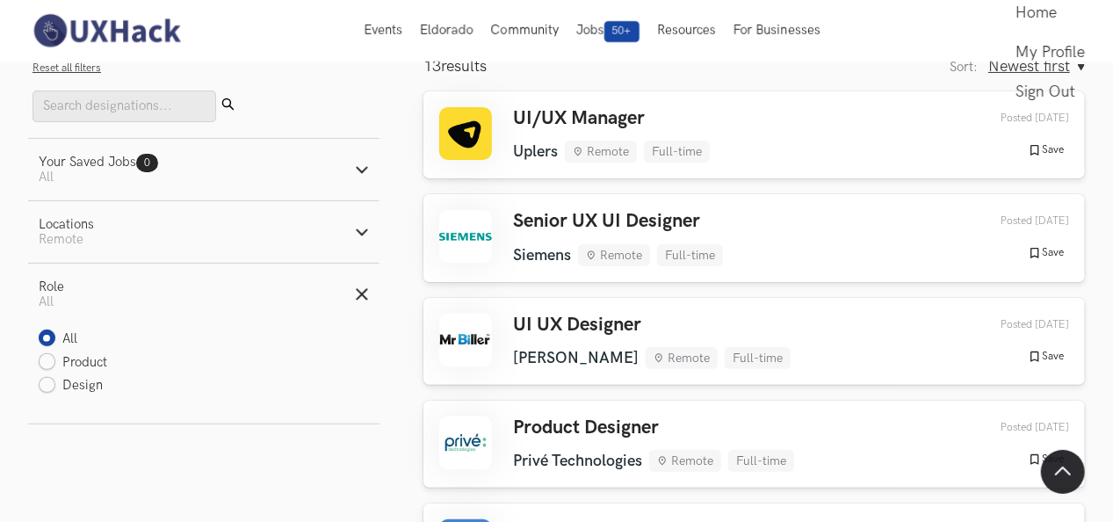
scroll to position [116, 0]
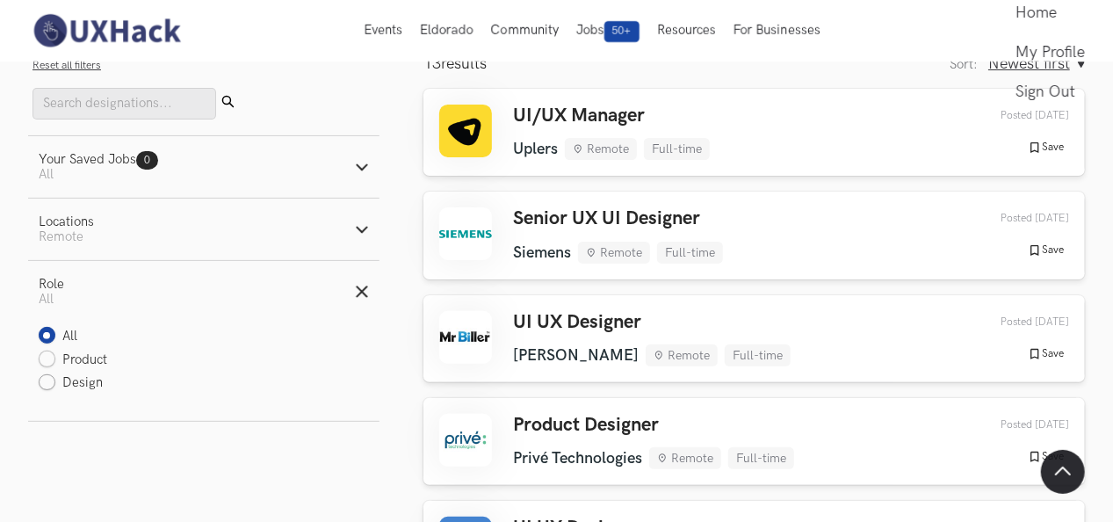
click at [49, 383] on label "Design" at bounding box center [71, 383] width 65 height 18
click at [49, 383] on input "Design" at bounding box center [47, 383] width 17 height 17
radio input "true"
click at [360, 296] on line "button" at bounding box center [362, 291] width 10 height 10
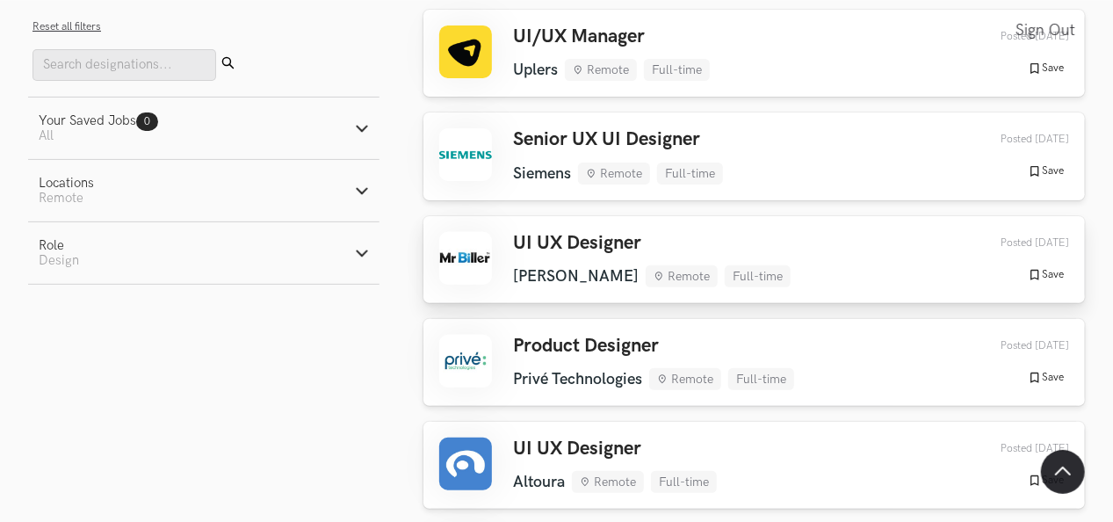
scroll to position [196, 0]
click at [597, 231] on h3 "UI UX Designer" at bounding box center [652, 242] width 278 height 23
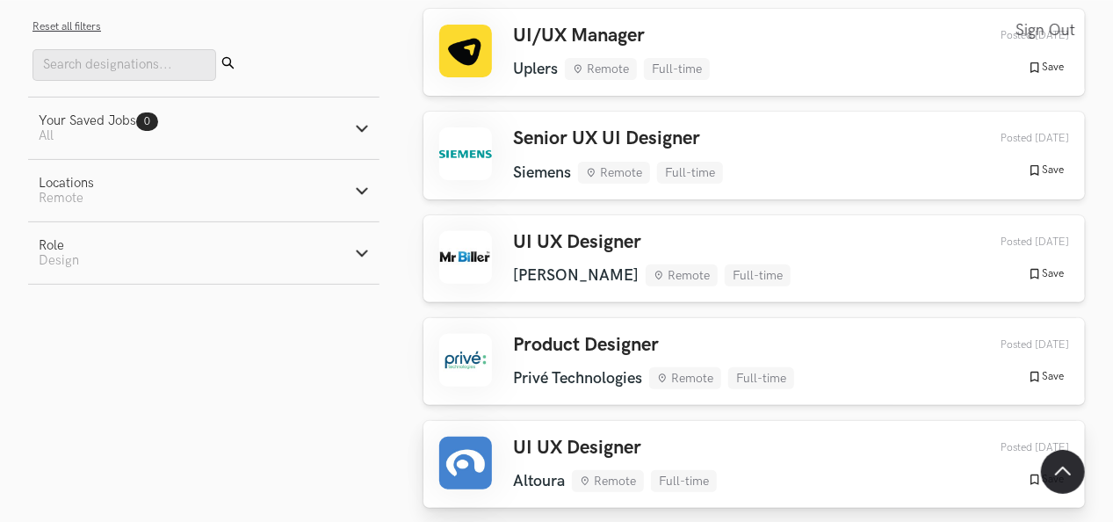
click at [599, 441] on h3 "UI UX Designer" at bounding box center [615, 448] width 204 height 23
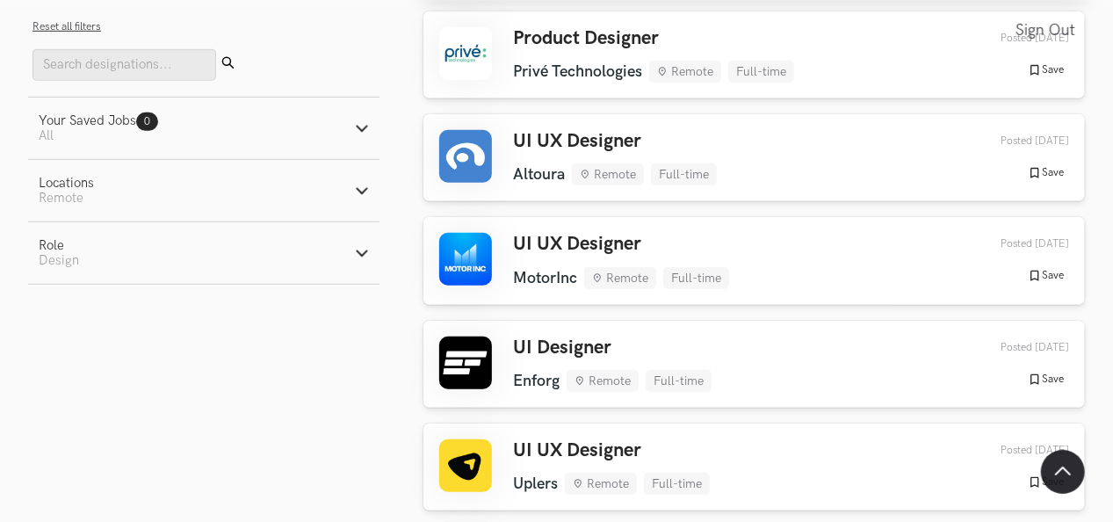
scroll to position [503, 0]
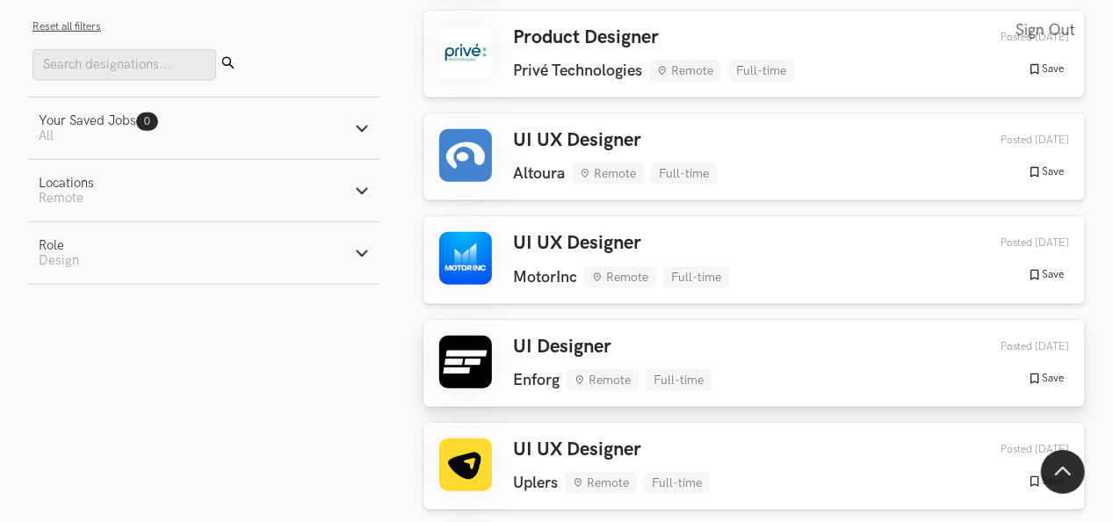
click at [582, 345] on h3 "UI Designer" at bounding box center [612, 347] width 199 height 23
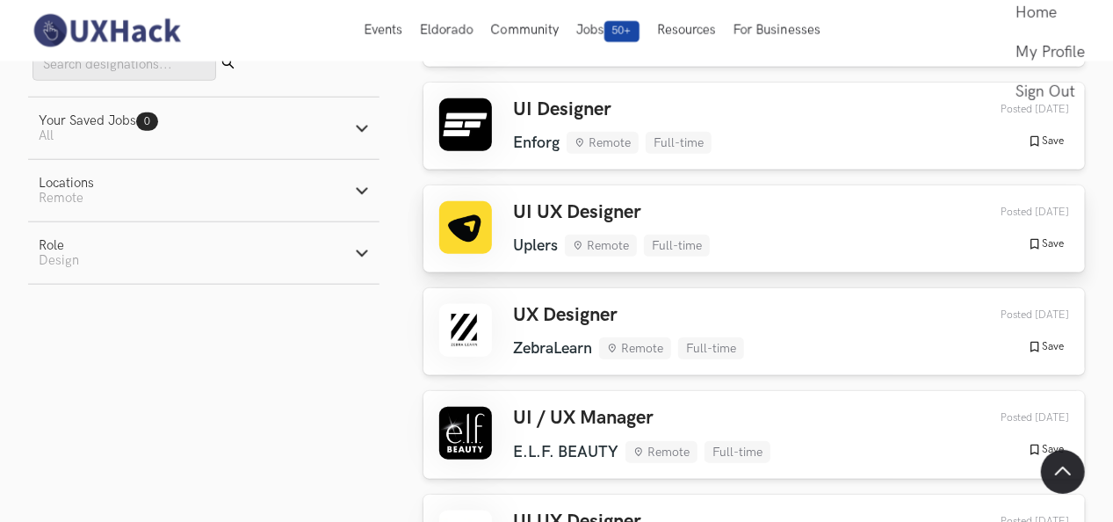
scroll to position [0, 0]
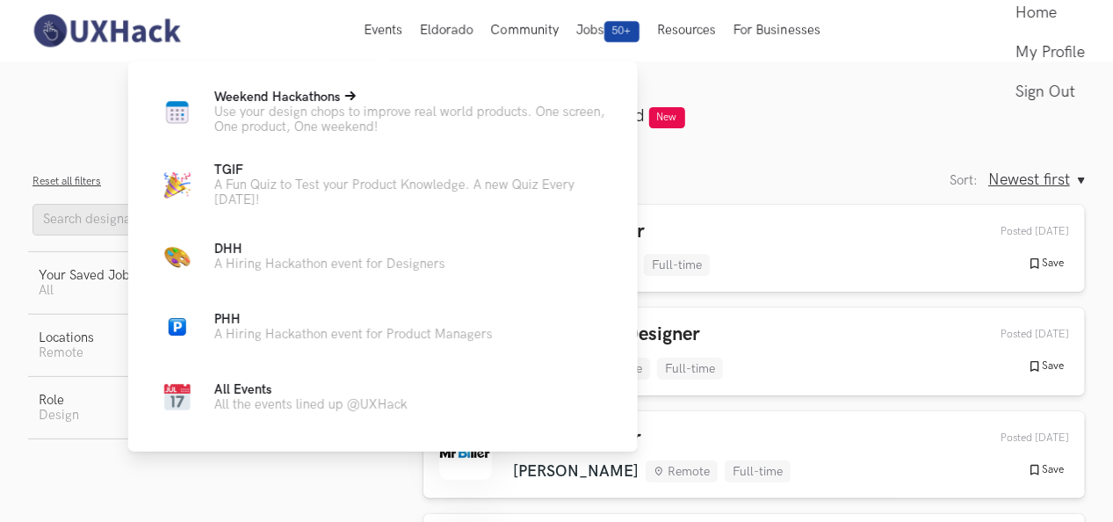
click at [371, 103] on p "Weekend Hackathons Live" at bounding box center [411, 97] width 395 height 15
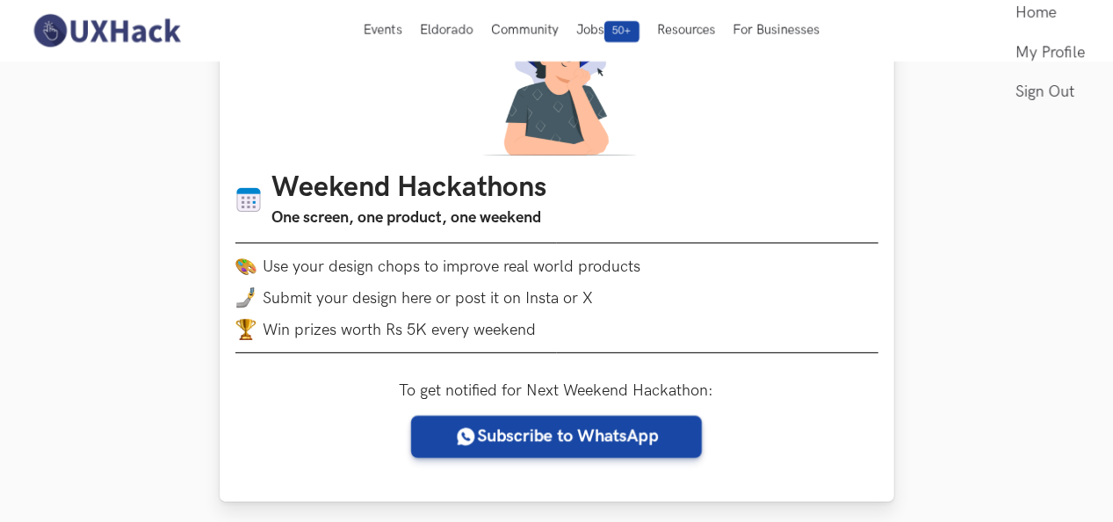
scroll to position [114, 0]
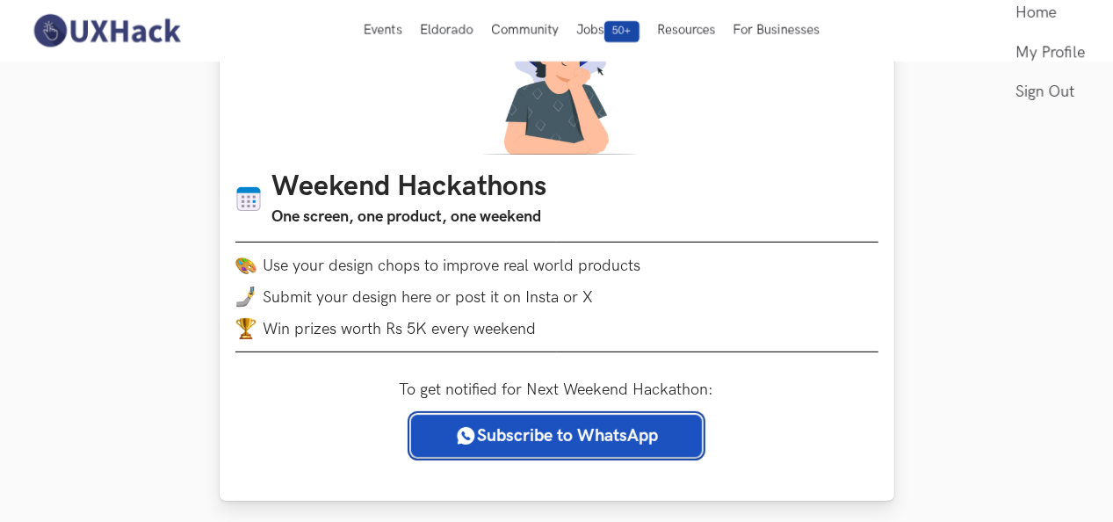
click at [537, 427] on link "Subscribe to WhatsApp" at bounding box center [556, 436] width 291 height 42
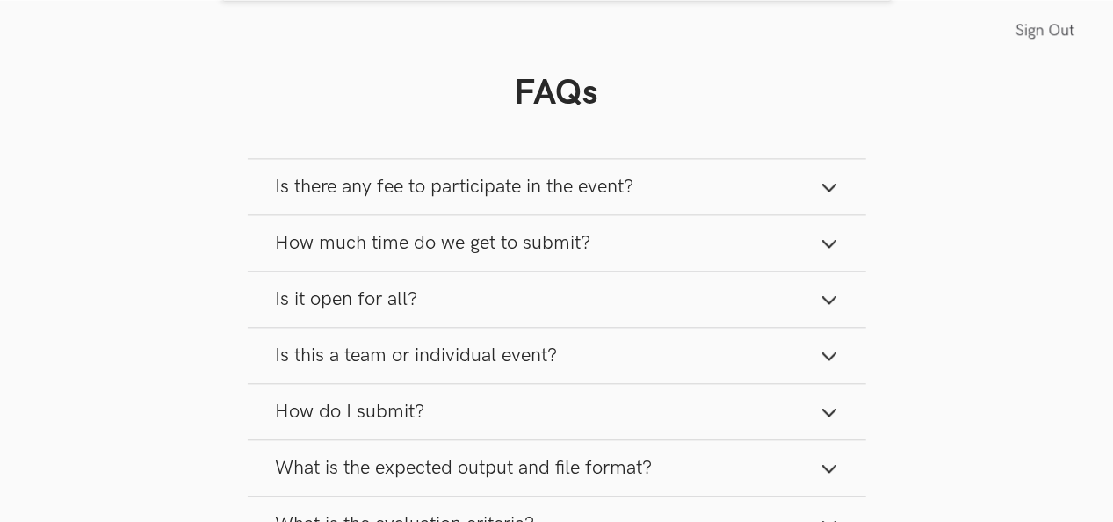
scroll to position [1908, 0]
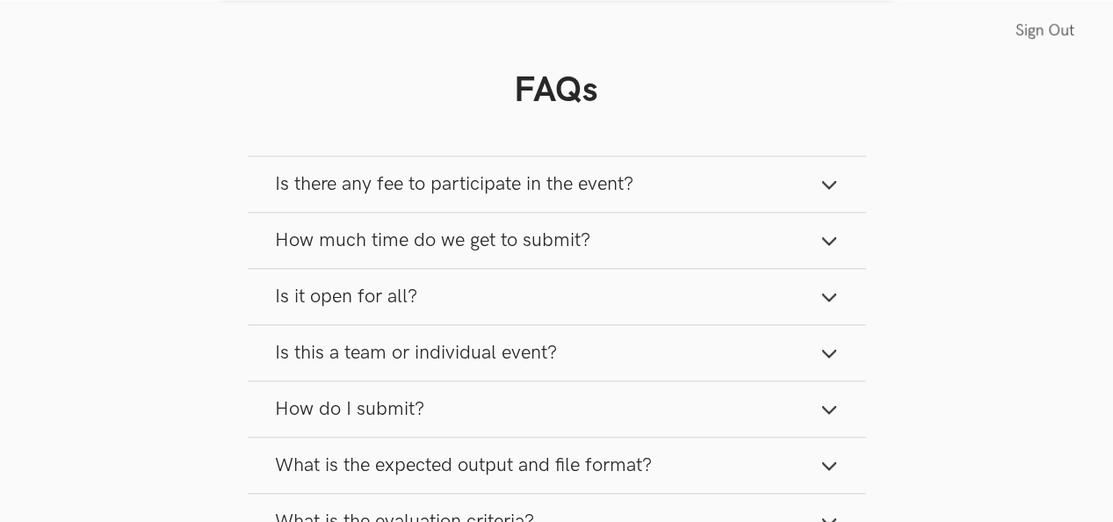
click at [829, 193] on icon "button" at bounding box center [829, 185] width 18 height 18
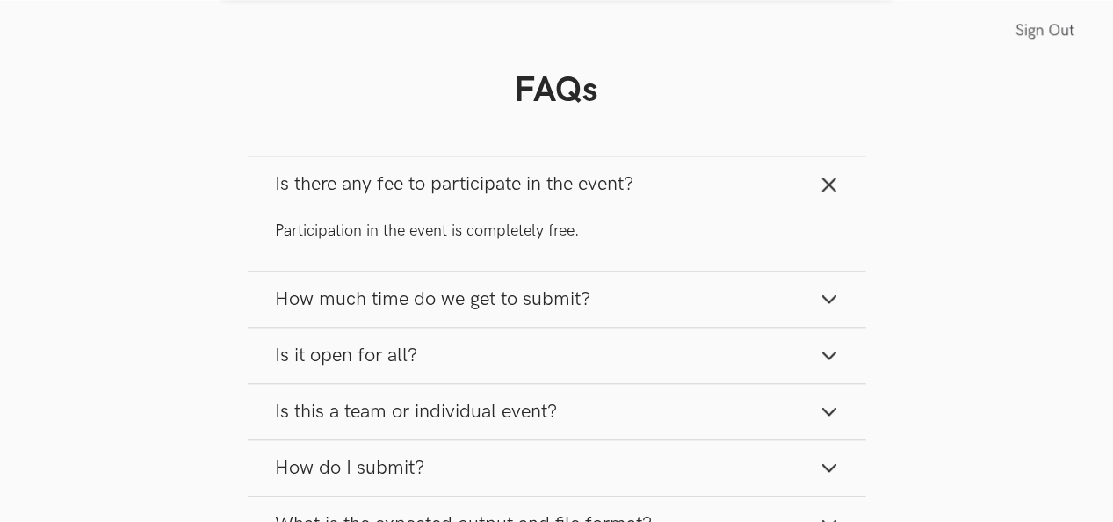
click at [829, 193] on icon "button" at bounding box center [829, 185] width 18 height 18
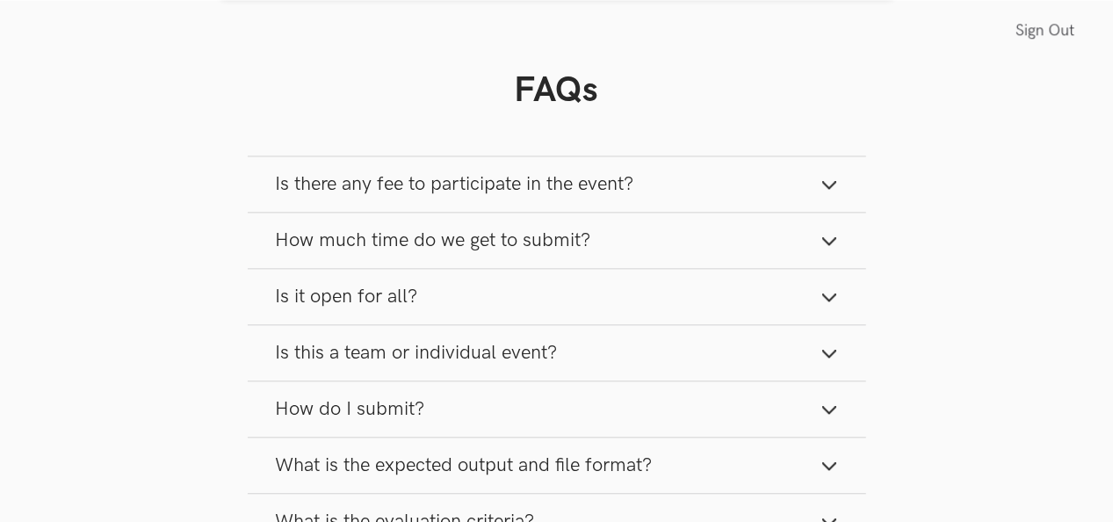
click at [822, 243] on button "How much time do we get to submit?" at bounding box center [557, 240] width 618 height 55
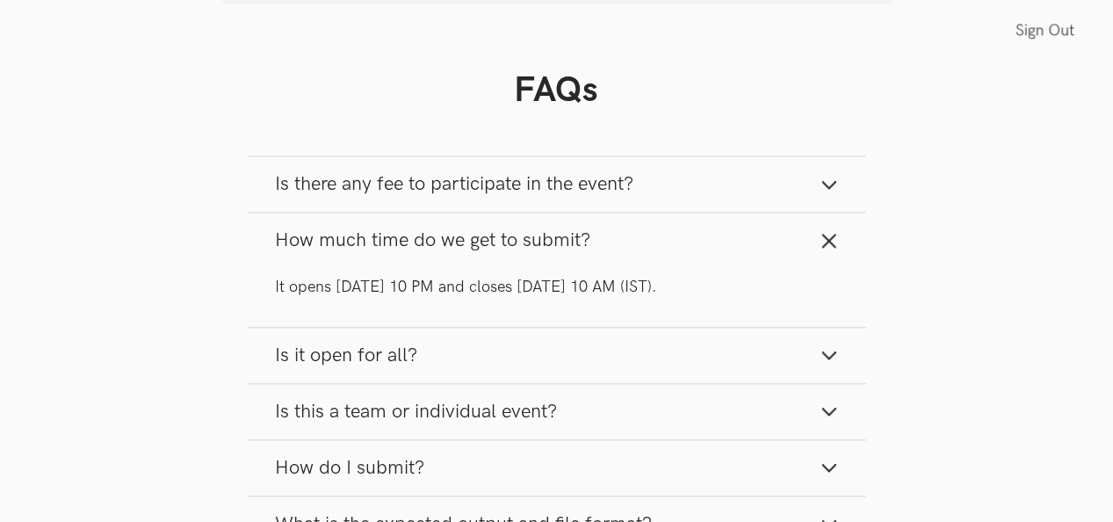
click at [822, 243] on button "How much time do we get to submit?" at bounding box center [557, 240] width 618 height 55
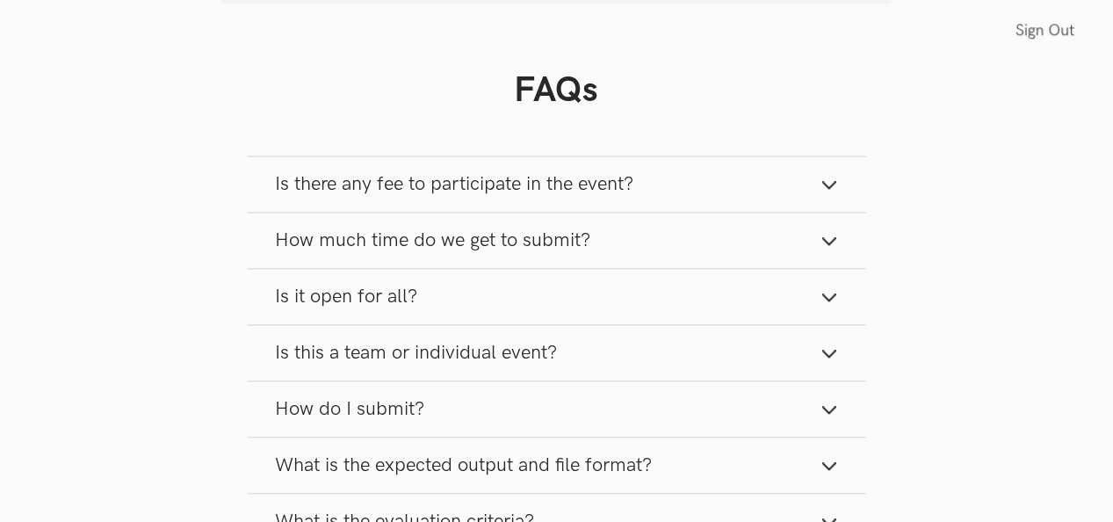
click at [828, 306] on icon "button" at bounding box center [829, 297] width 18 height 18
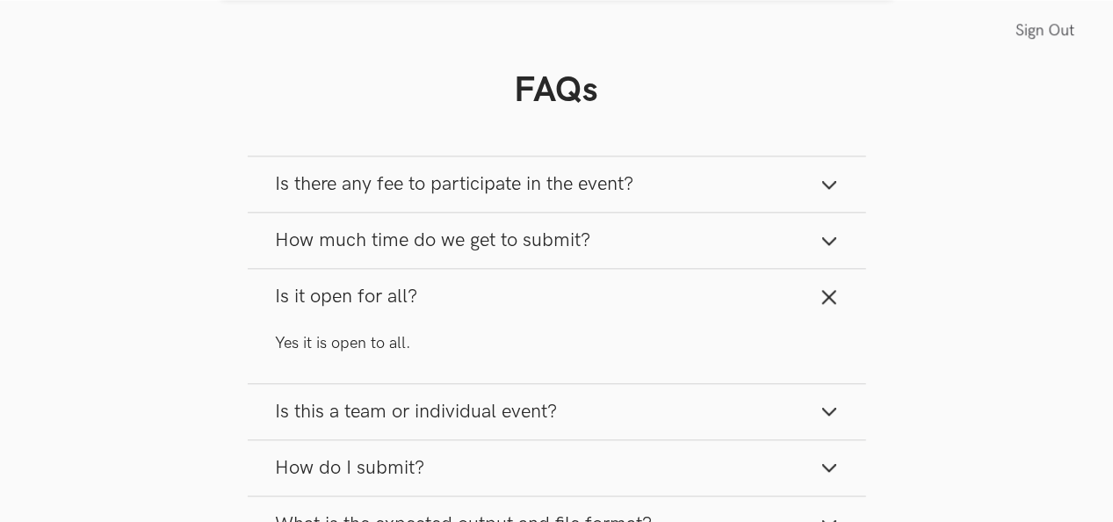
click at [828, 303] on line "button" at bounding box center [829, 297] width 12 height 12
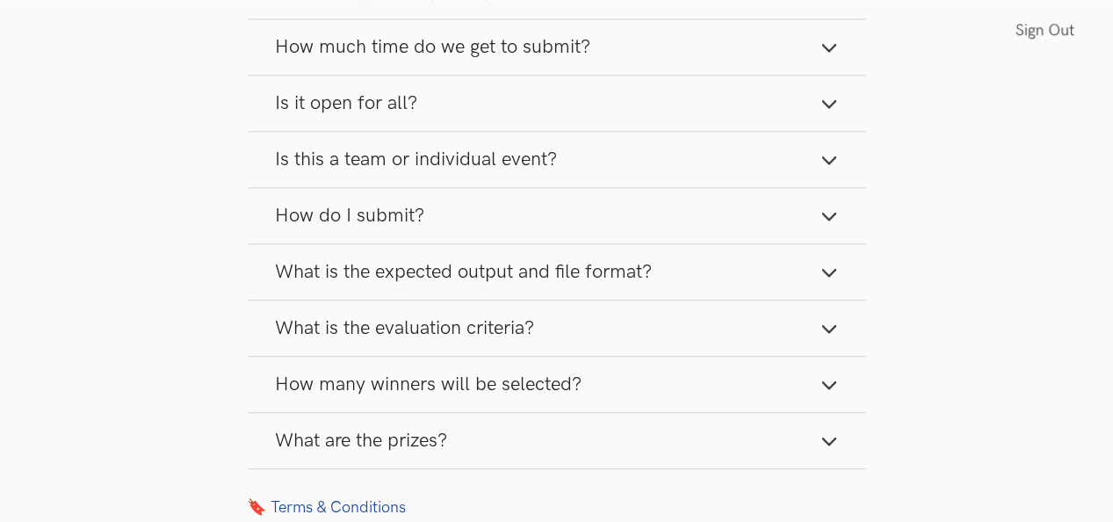
scroll to position [2110, 0]
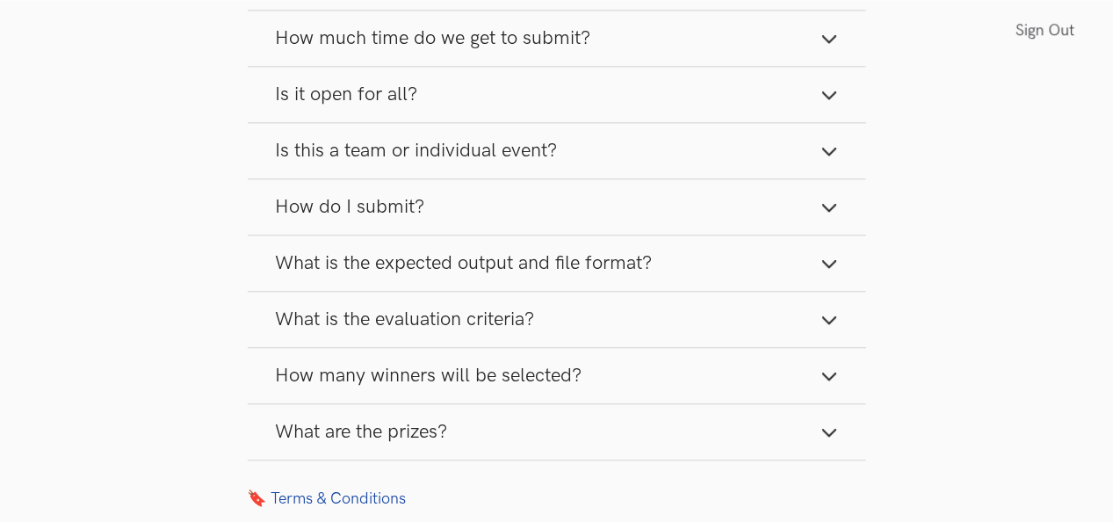
click at [827, 161] on line "button" at bounding box center [829, 154] width 12 height 12
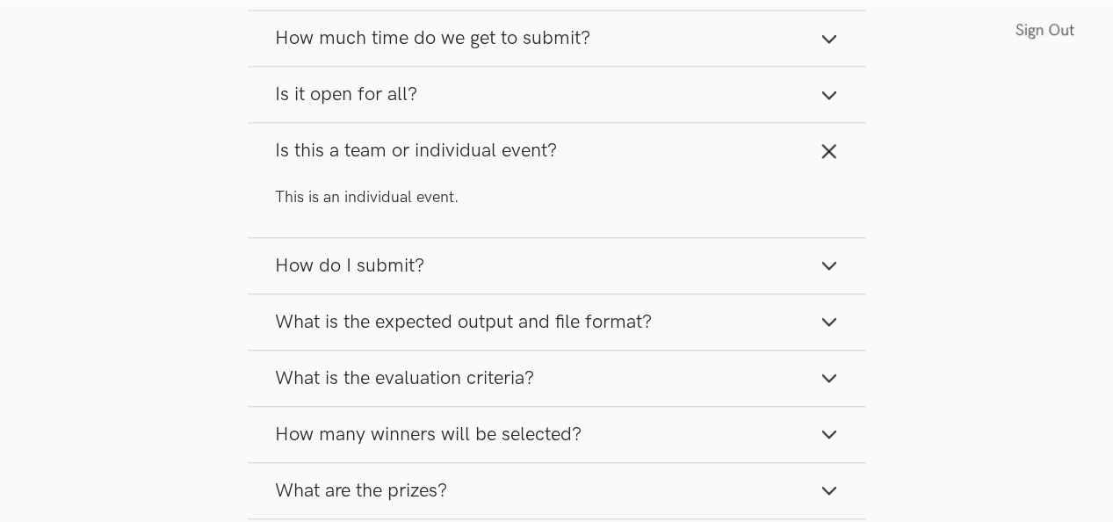
click at [827, 157] on line "button" at bounding box center [829, 151] width 12 height 12
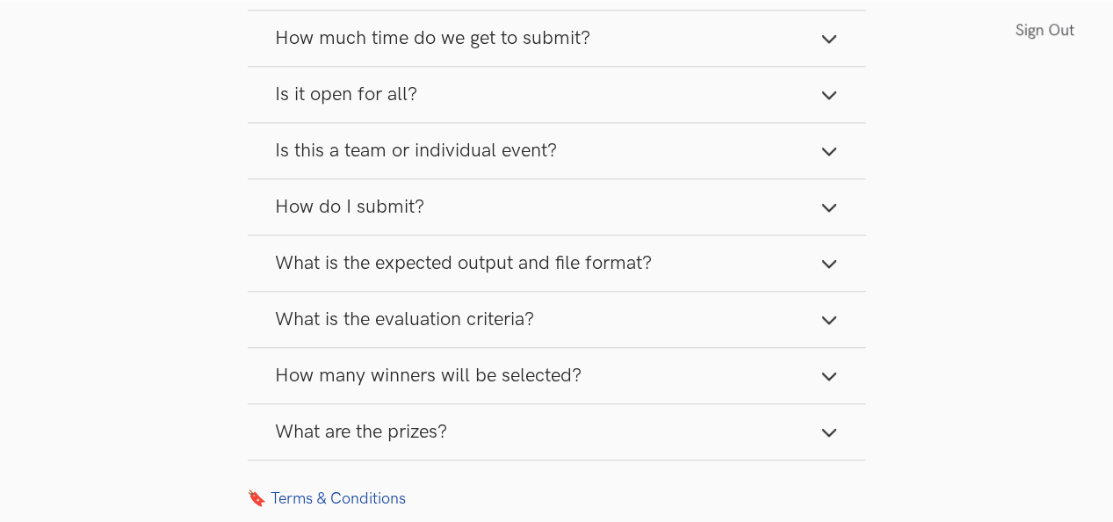
click at [828, 216] on icon "button" at bounding box center [829, 208] width 18 height 18
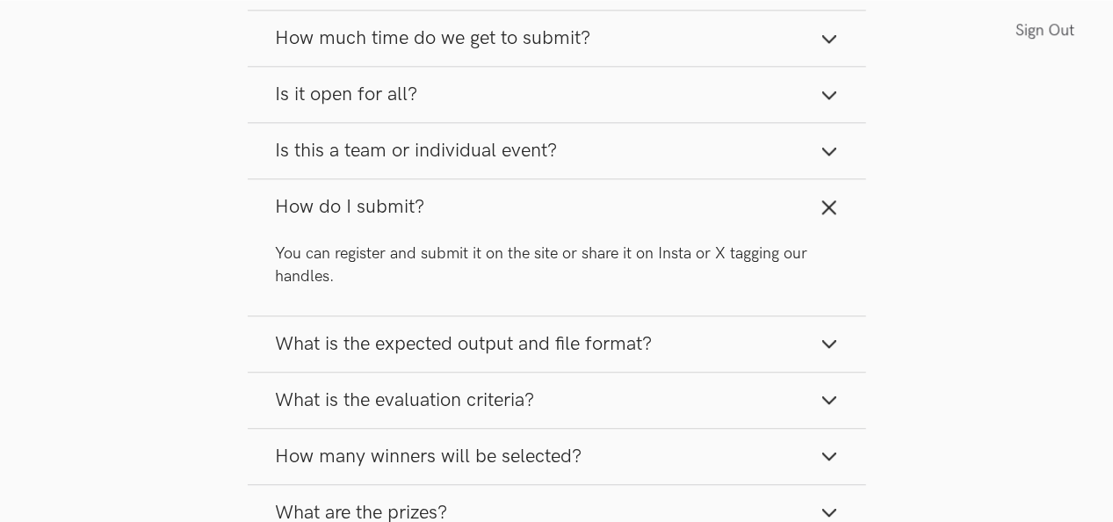
click at [828, 216] on icon "button" at bounding box center [829, 208] width 18 height 18
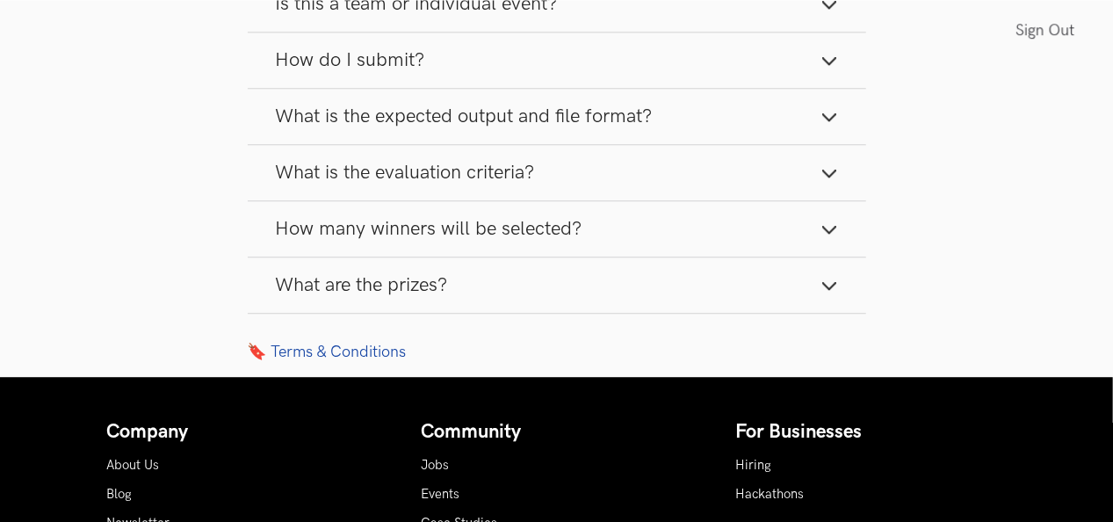
scroll to position [2258, 0]
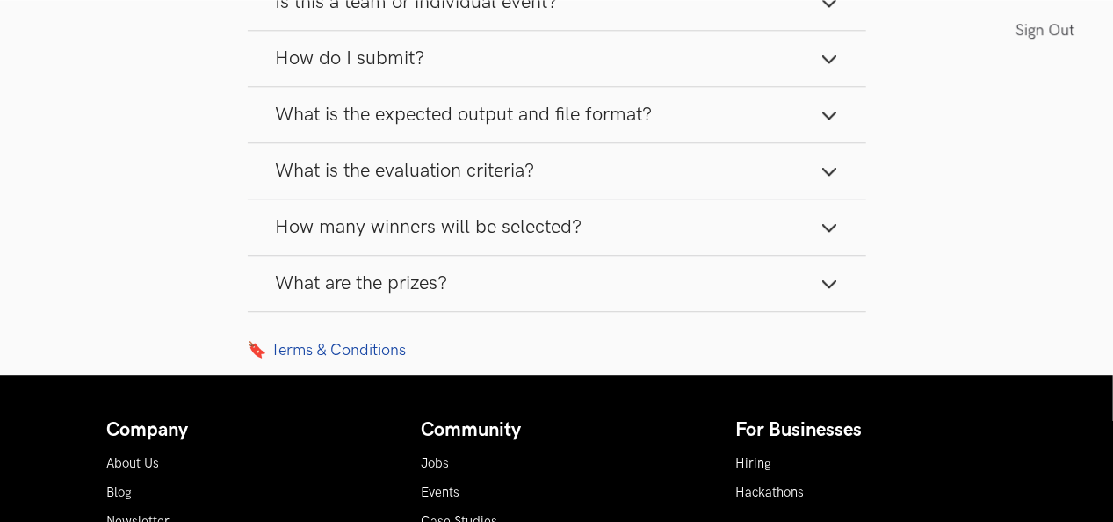
click at [825, 292] on icon "button" at bounding box center [829, 284] width 18 height 18
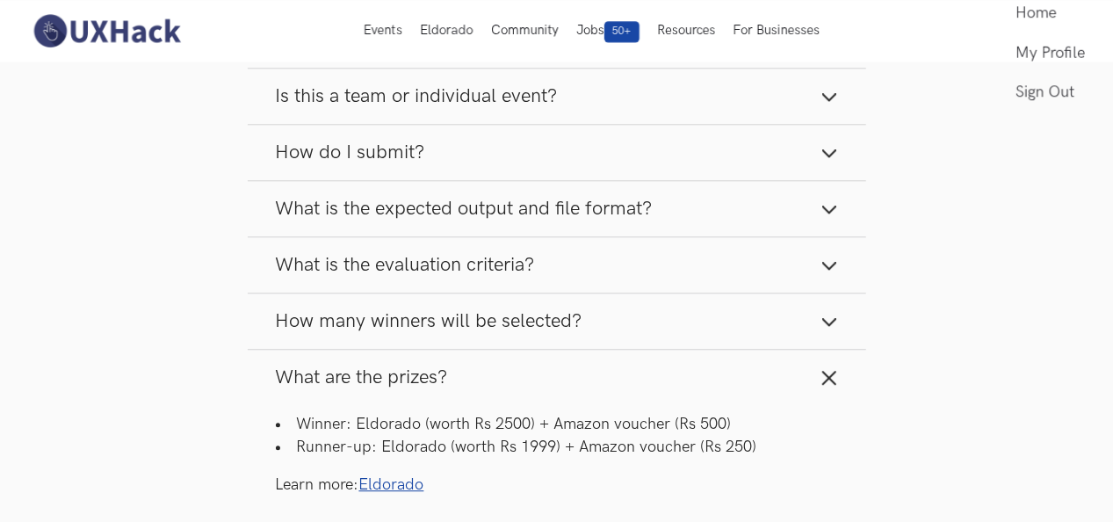
scroll to position [2163, 0]
click at [415, 495] on link "Eldorado" at bounding box center [391, 485] width 65 height 18
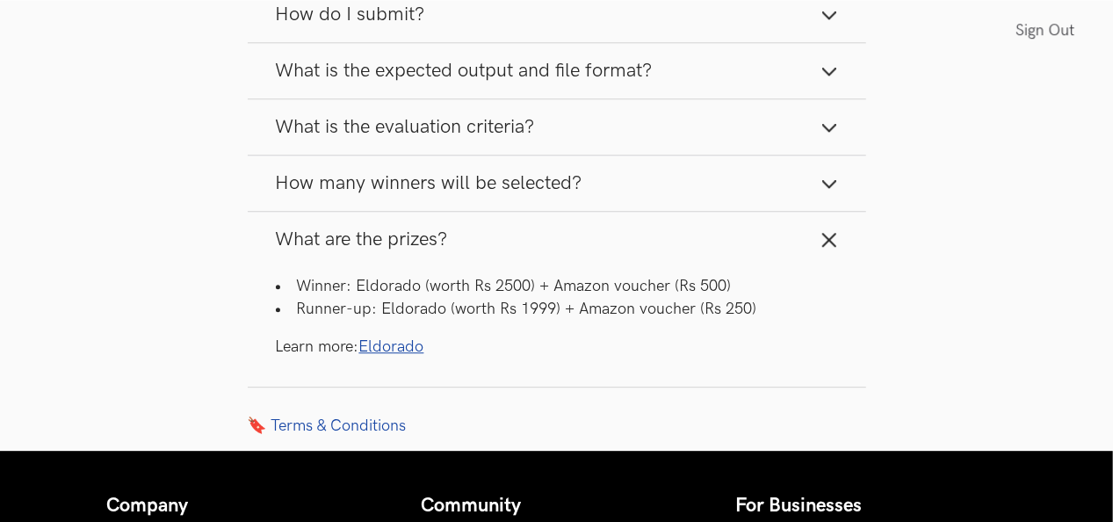
scroll to position [2435, 0]
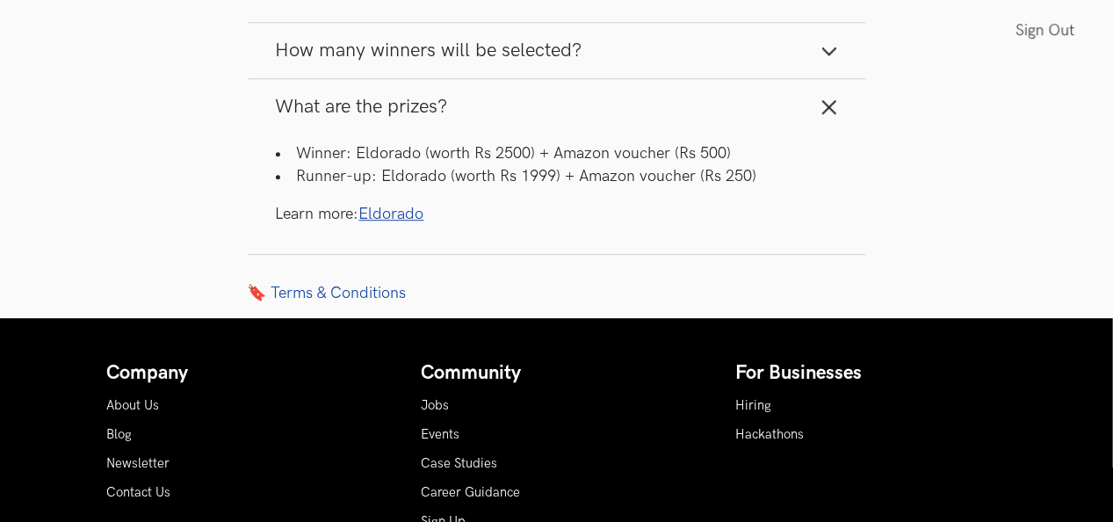
click at [829, 60] on icon "button" at bounding box center [829, 51] width 18 height 18
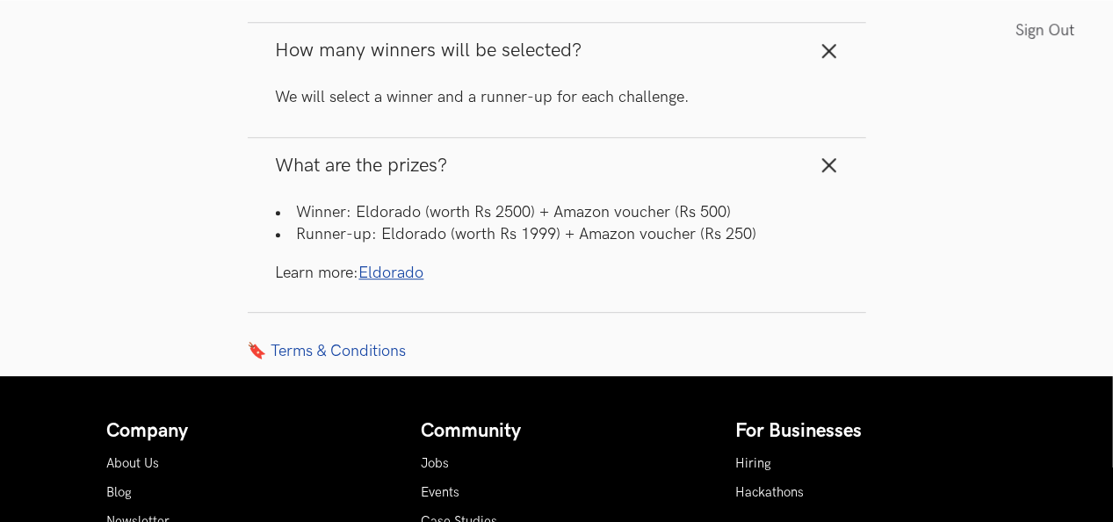
click at [829, 60] on icon "button" at bounding box center [829, 51] width 18 height 18
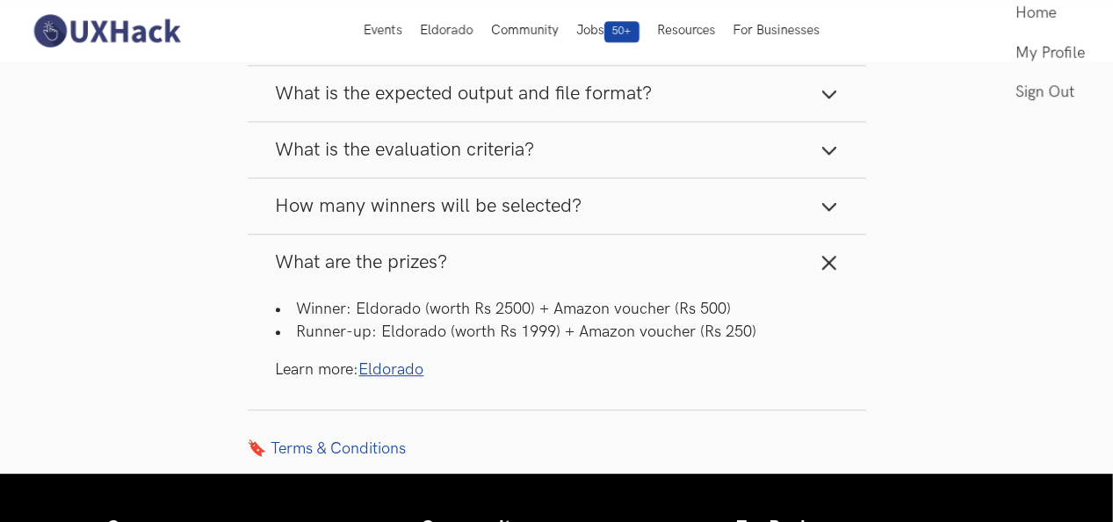
scroll to position [2273, 0]
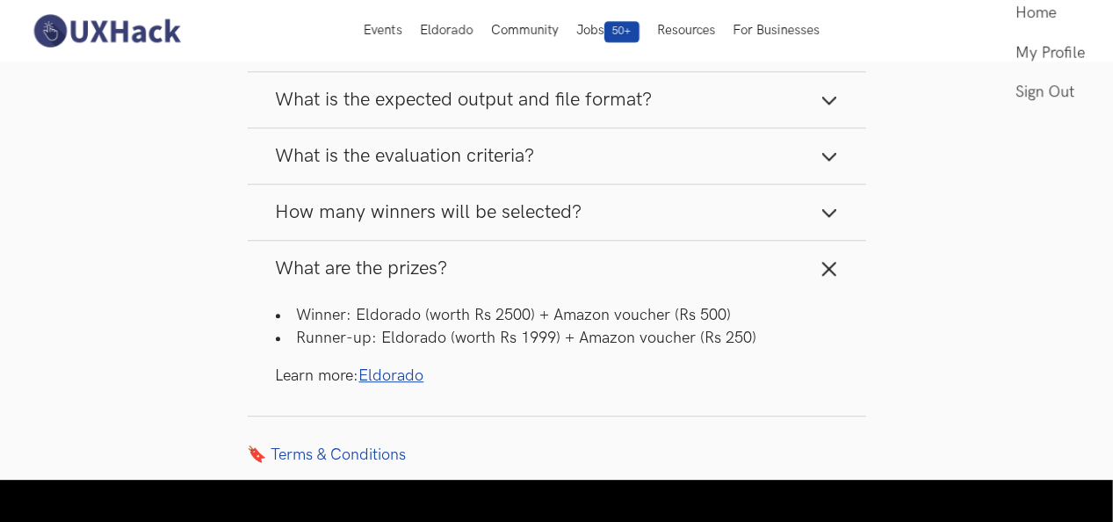
click at [797, 179] on button "What is the evaluation criteria?" at bounding box center [557, 155] width 618 height 55
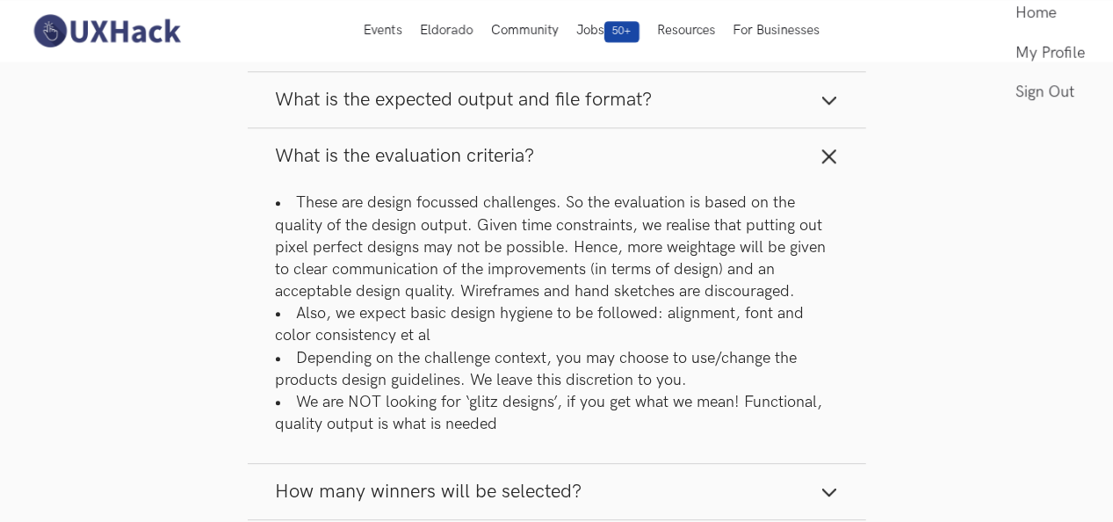
click at [797, 179] on button "What is the evaluation criteria?" at bounding box center [557, 155] width 618 height 55
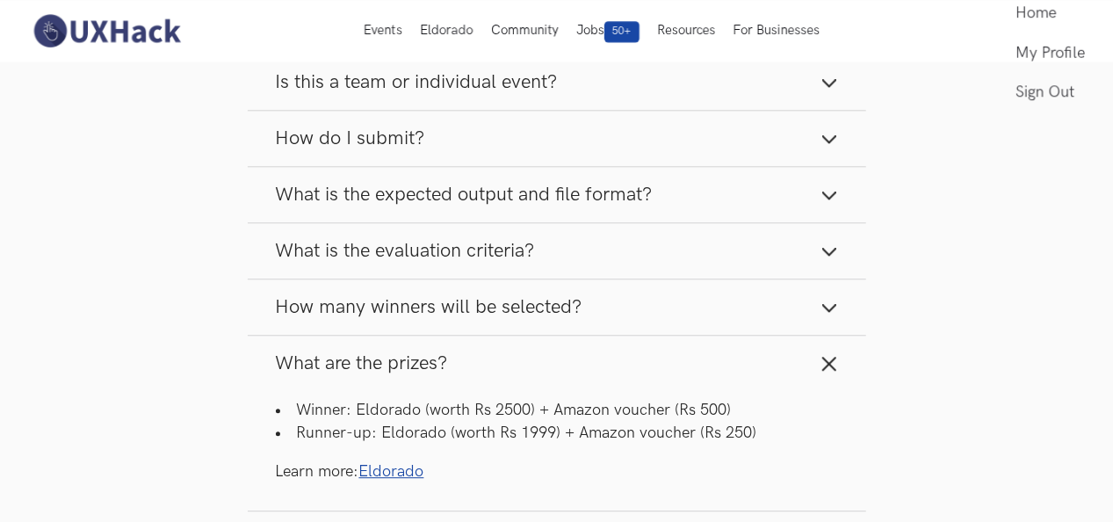
scroll to position [2177, 0]
click at [838, 265] on button "What is the evaluation criteria?" at bounding box center [557, 252] width 618 height 55
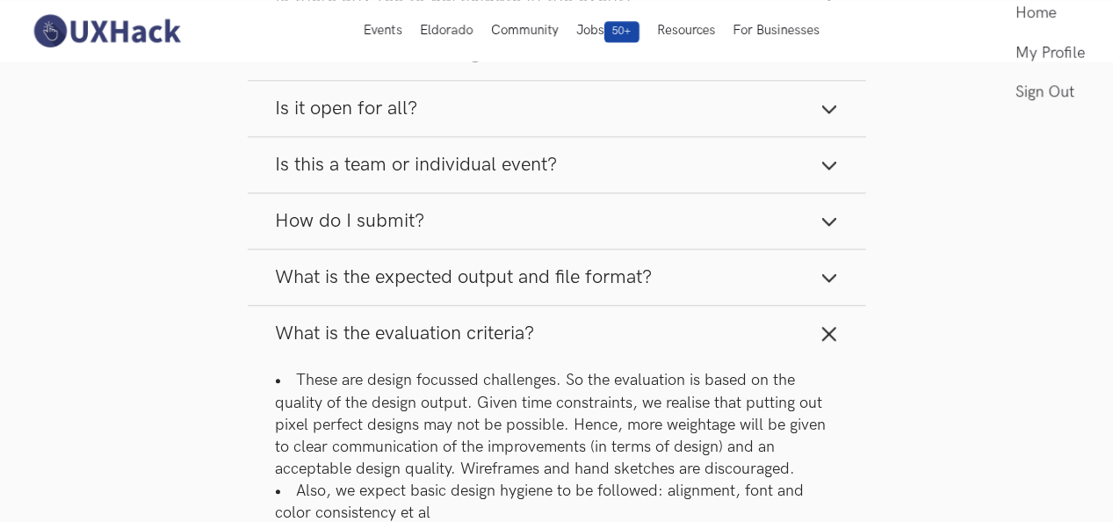
scroll to position [2094, 0]
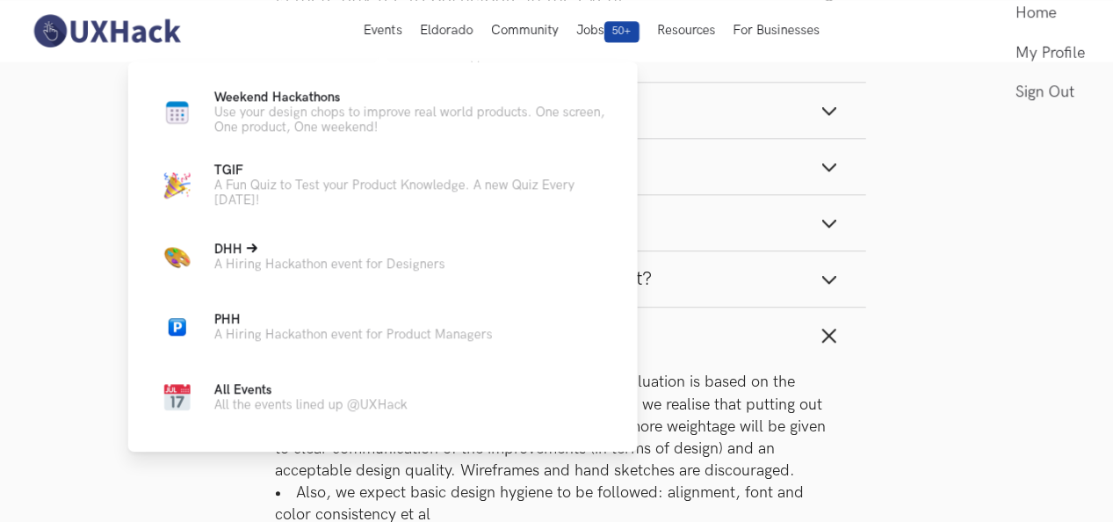
click at [341, 256] on p "DHH Live" at bounding box center [329, 249] width 231 height 15
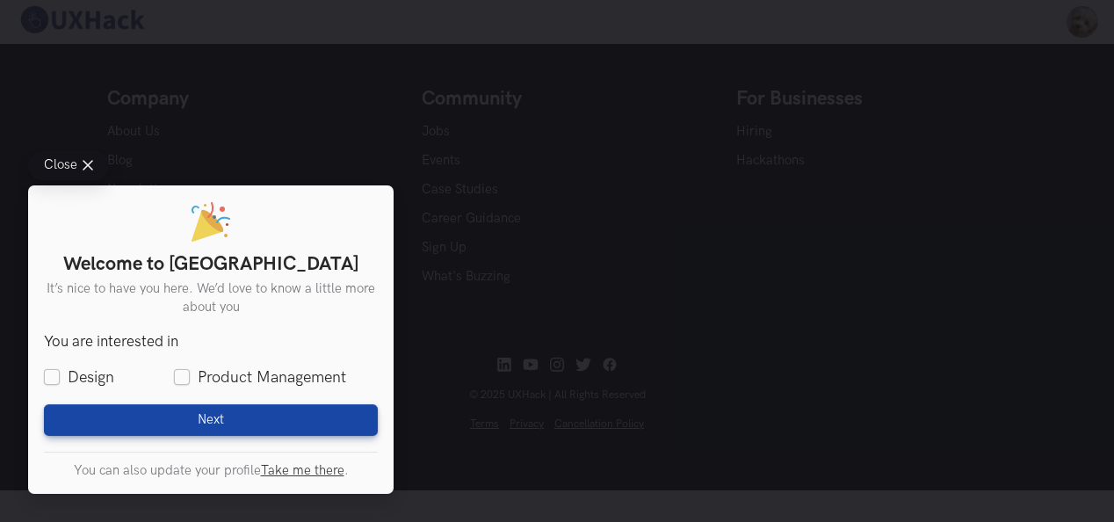
click at [519, 414] on div "Close Welcome to UXHack It’s nice to have you here. We’d love to know a little …" at bounding box center [557, 261] width 1114 height 522
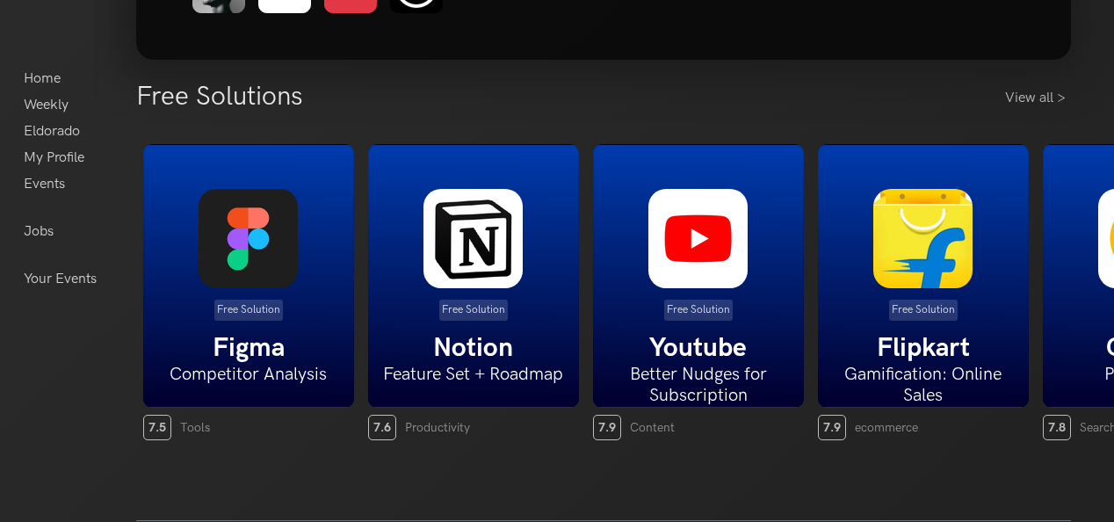
scroll to position [407, 0]
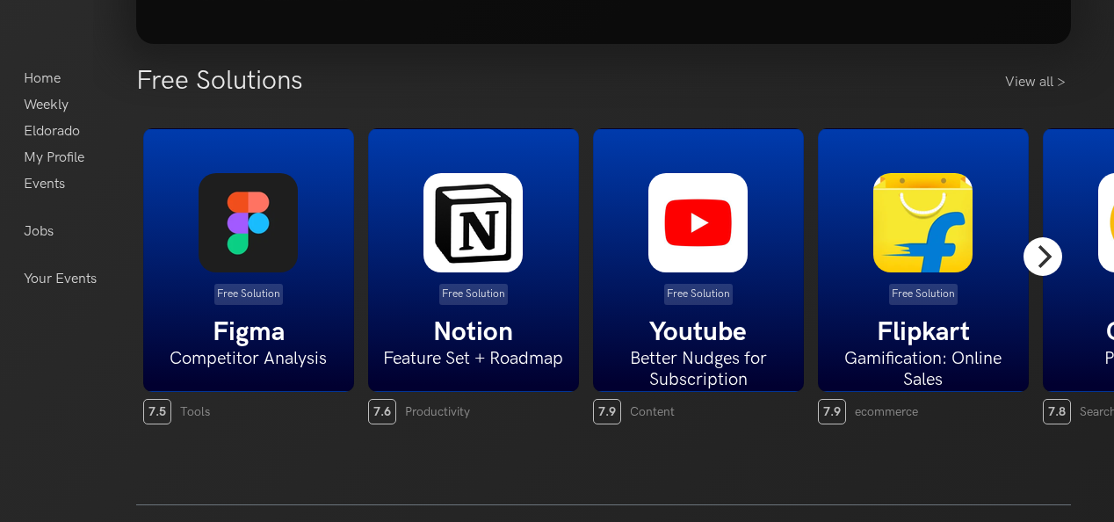
click at [1052, 258] on icon "Next" at bounding box center [1042, 256] width 23 height 23
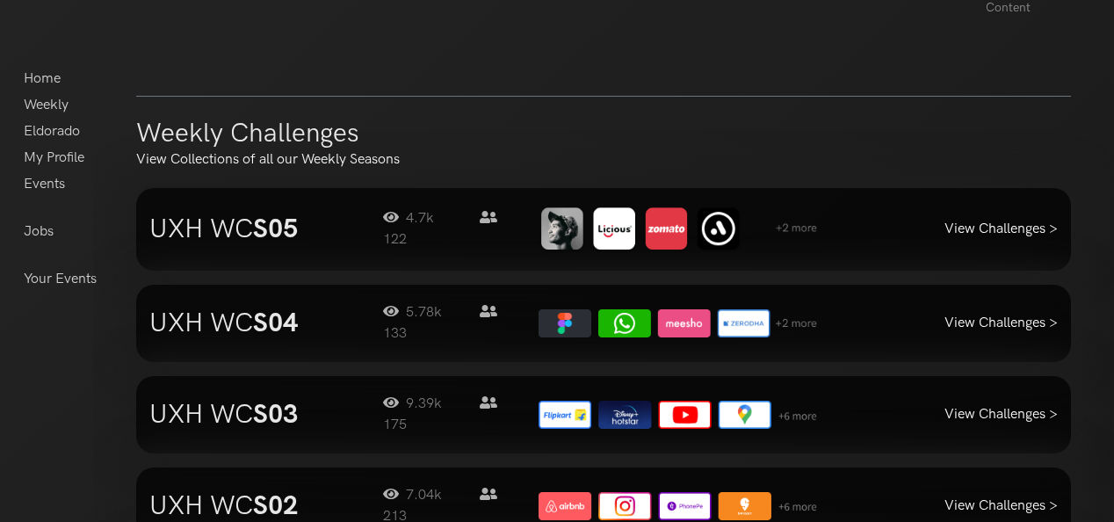
scroll to position [1687, 0]
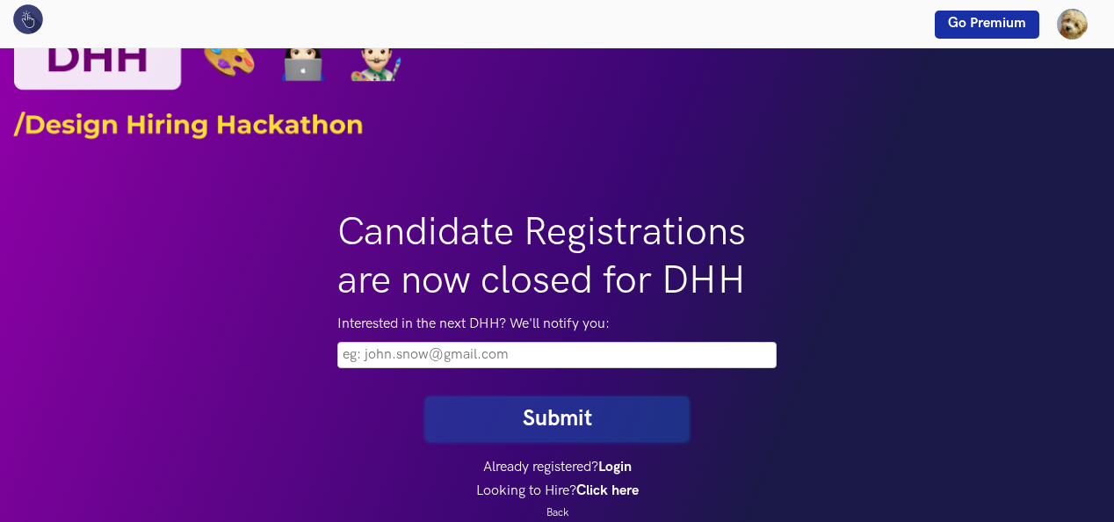
scroll to position [25, 0]
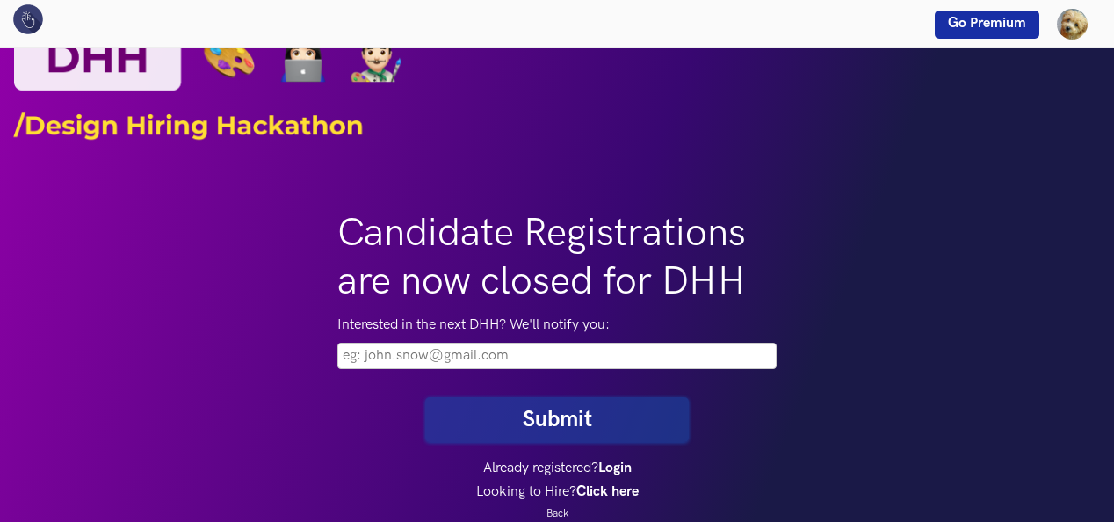
click at [706, 363] on input "email" at bounding box center [556, 356] width 439 height 26
type input "hiranmai871@gmail.com"
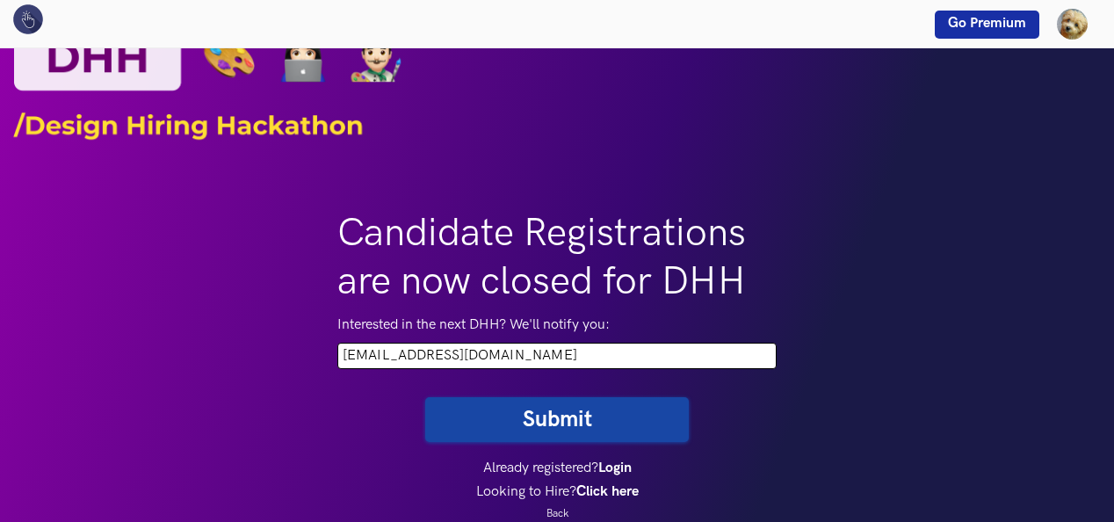
click at [613, 428] on button "Submit" at bounding box center [557, 419] width 264 height 45
